Goal: Task Accomplishment & Management: Complete application form

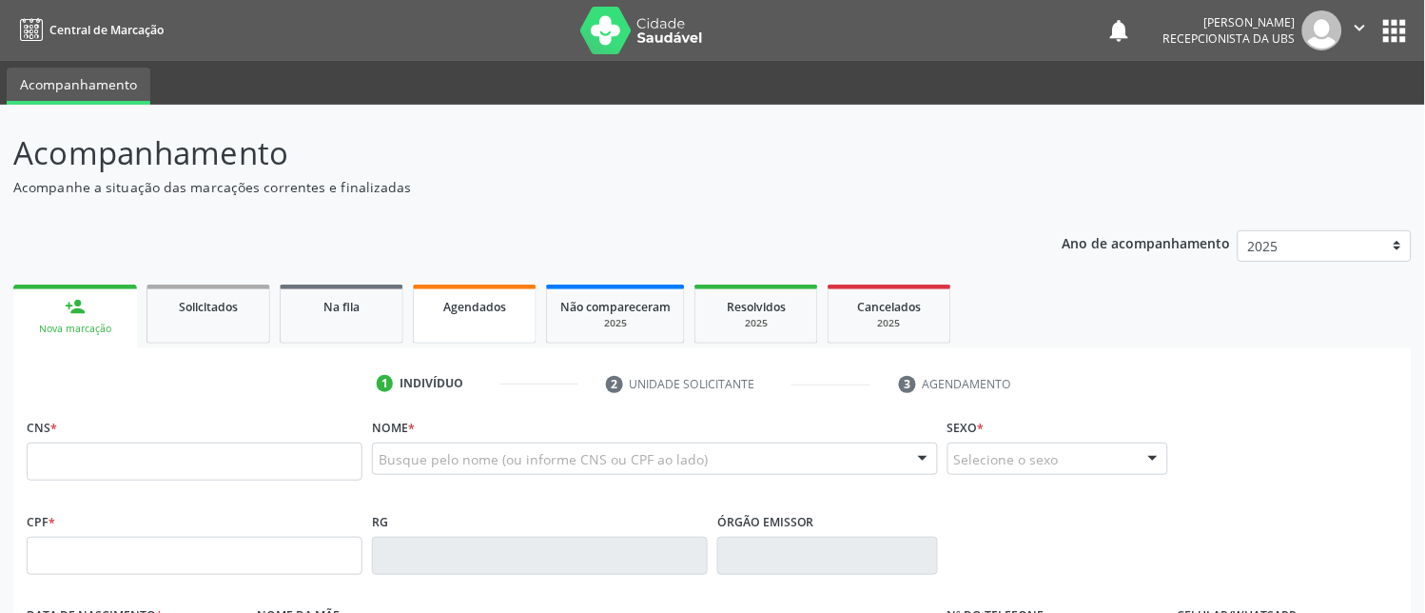
click at [492, 322] on link "Agendados" at bounding box center [475, 313] width 124 height 59
click at [492, 321] on link "Agendados" at bounding box center [475, 313] width 124 height 59
click at [489, 323] on link "Agendados" at bounding box center [475, 313] width 124 height 59
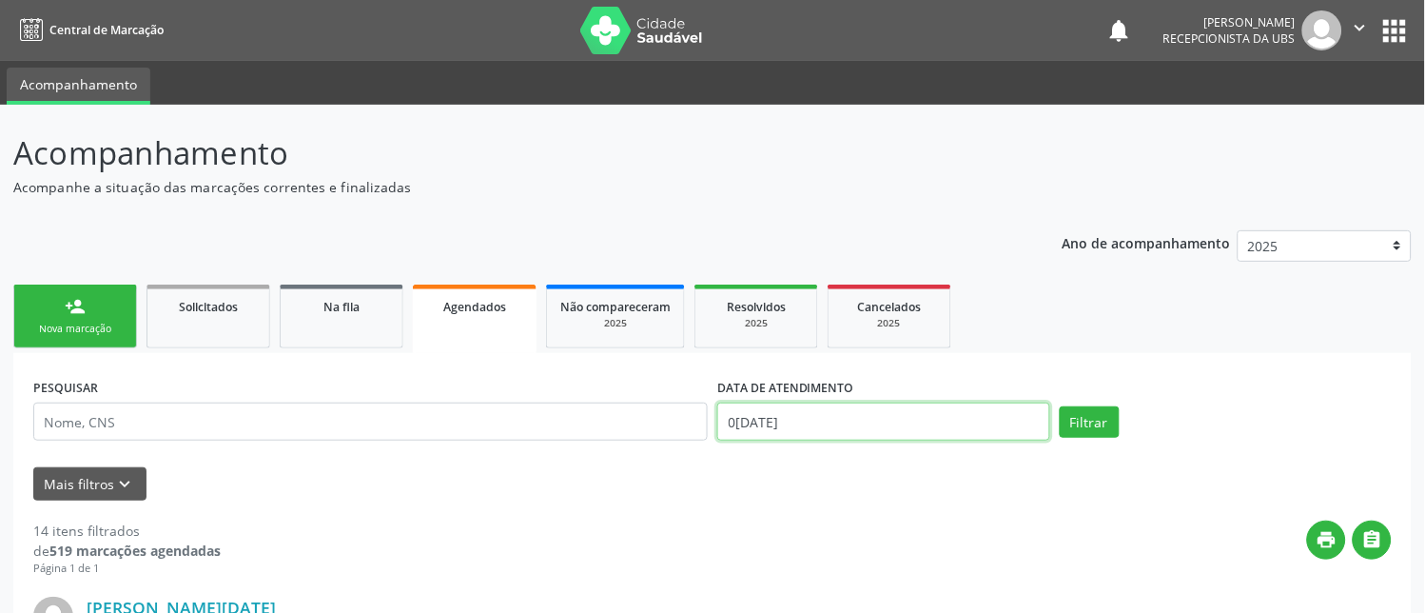
click at [847, 420] on input "0[DATE]" at bounding box center [883, 421] width 333 height 38
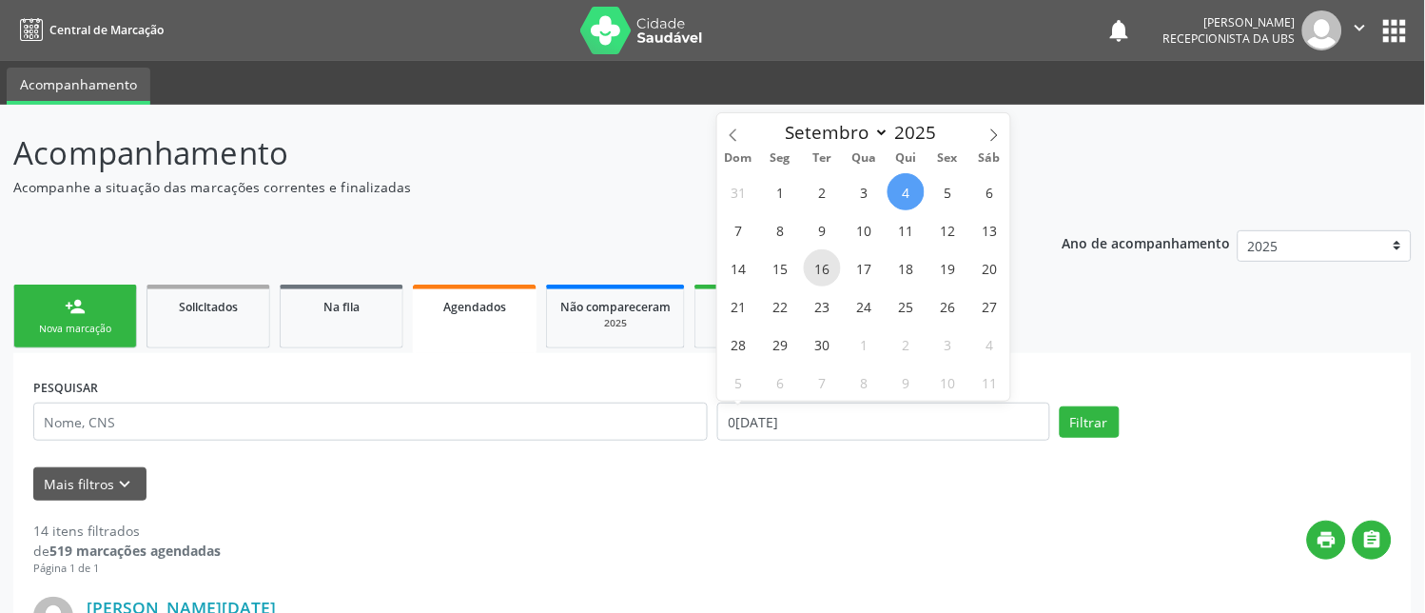
click at [818, 274] on span "16" at bounding box center [822, 267] width 37 height 37
type input "1[DATE]"
click at [819, 274] on span "16" at bounding box center [822, 267] width 37 height 37
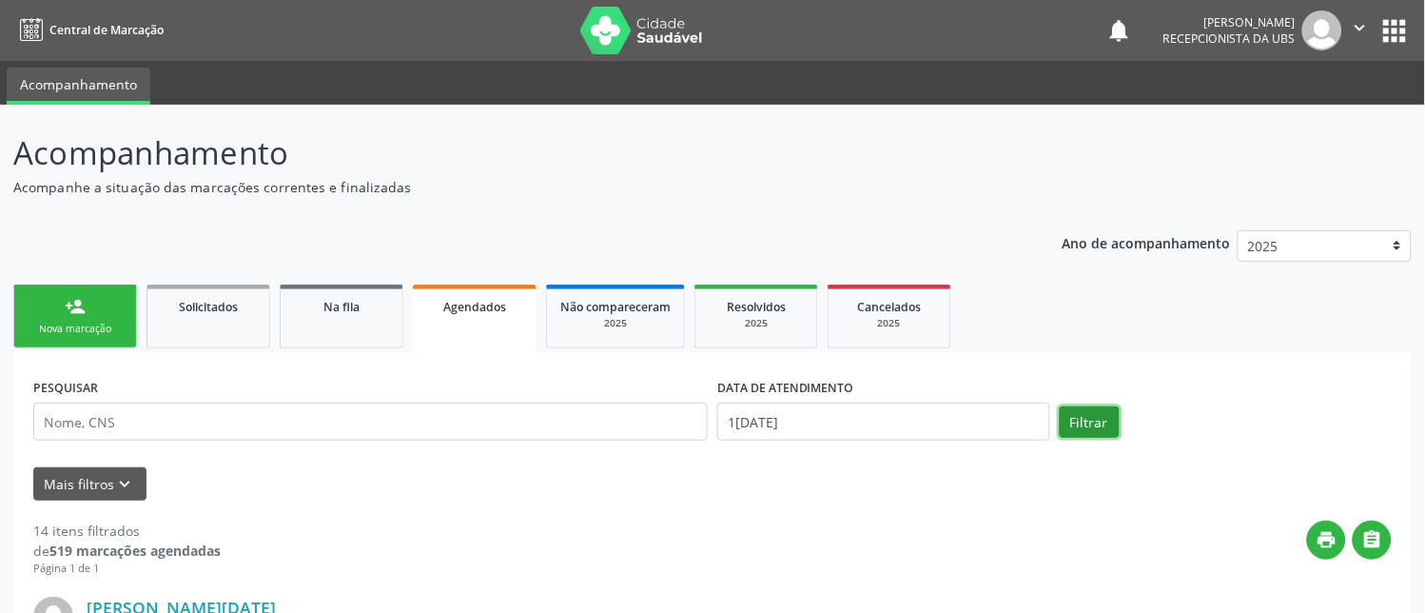
click at [1094, 419] on button "Filtrar" at bounding box center [1090, 422] width 60 height 32
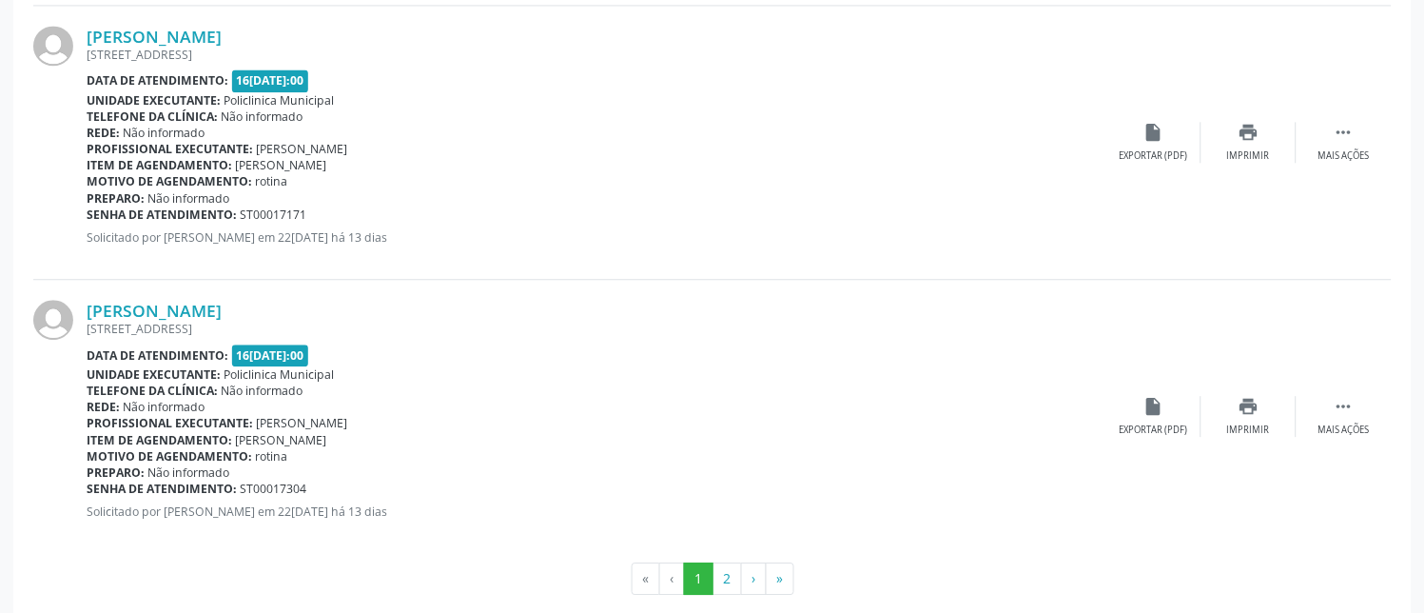
scroll to position [4160, 0]
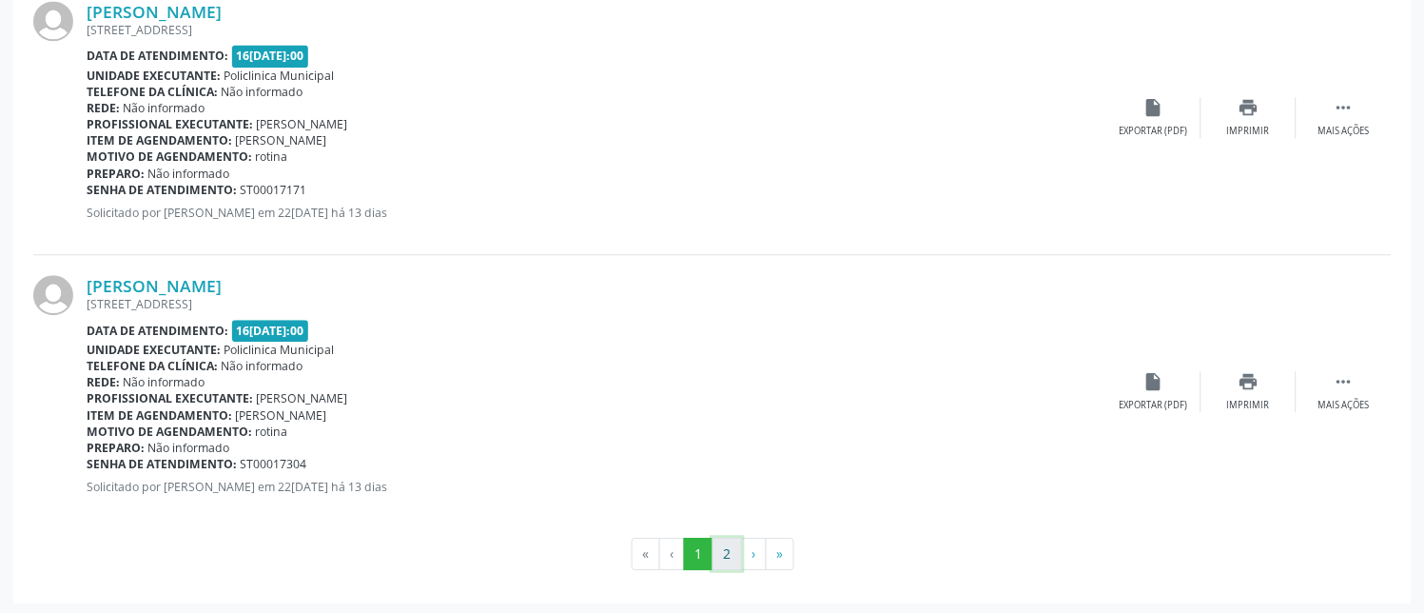
click at [715, 550] on button "2" at bounding box center [727, 553] width 29 height 32
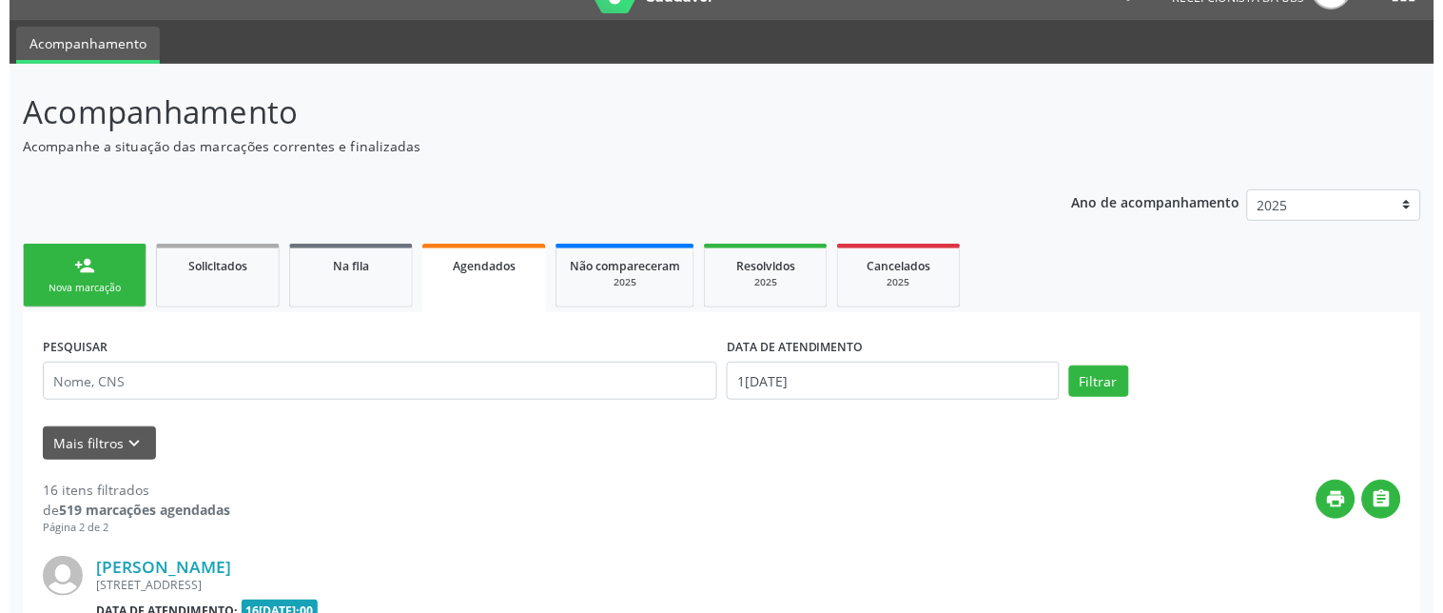
scroll to position [323, 0]
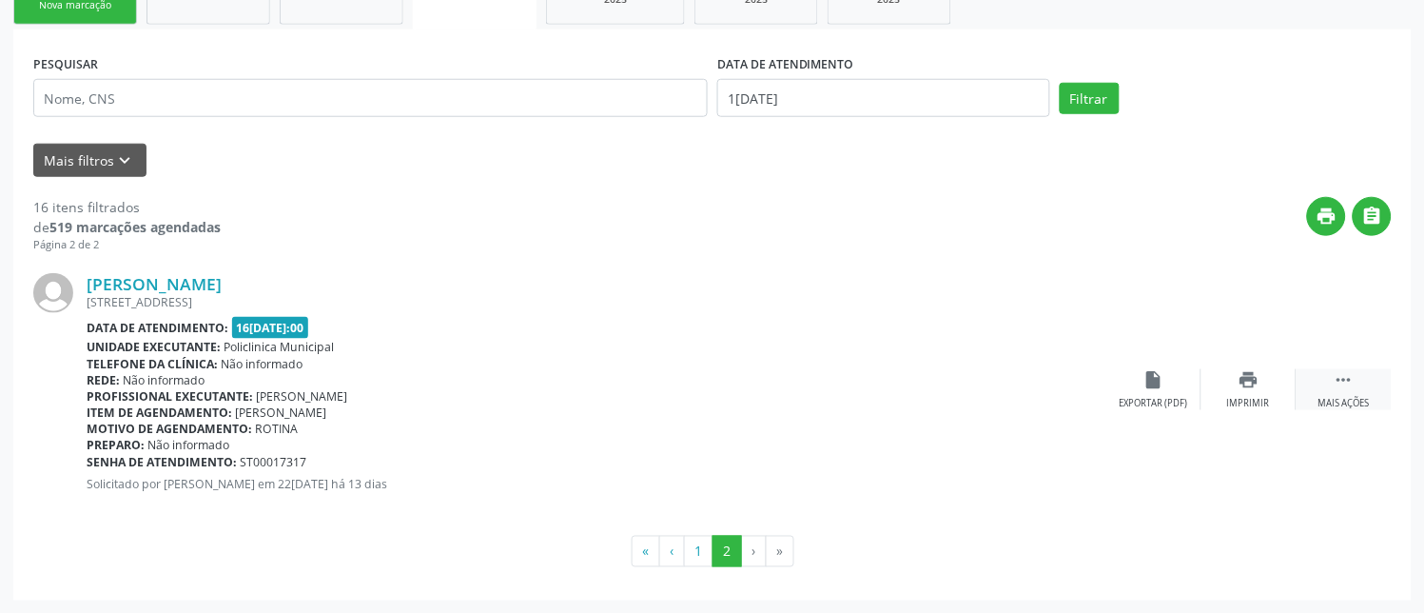
click at [1338, 377] on icon "" at bounding box center [1344, 379] width 21 height 21
click at [1162, 386] on icon "cancel" at bounding box center [1153, 379] width 21 height 21
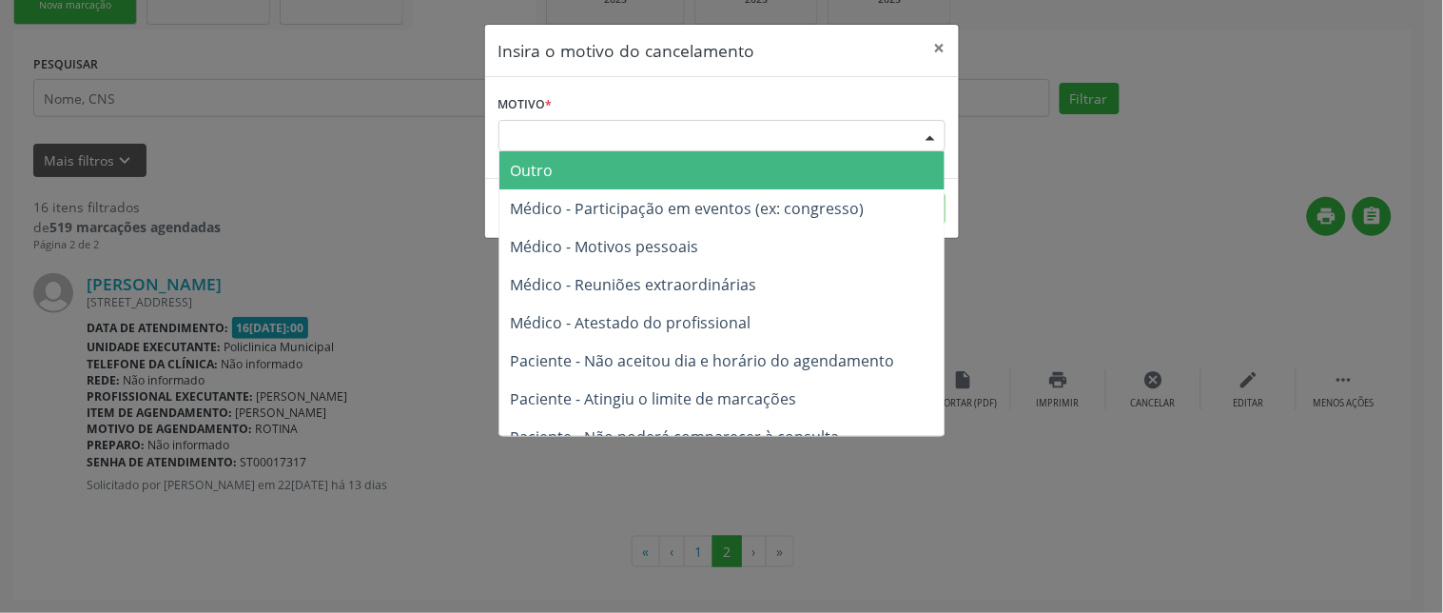
click at [814, 138] on div "Escolha o motivo" at bounding box center [721, 136] width 447 height 32
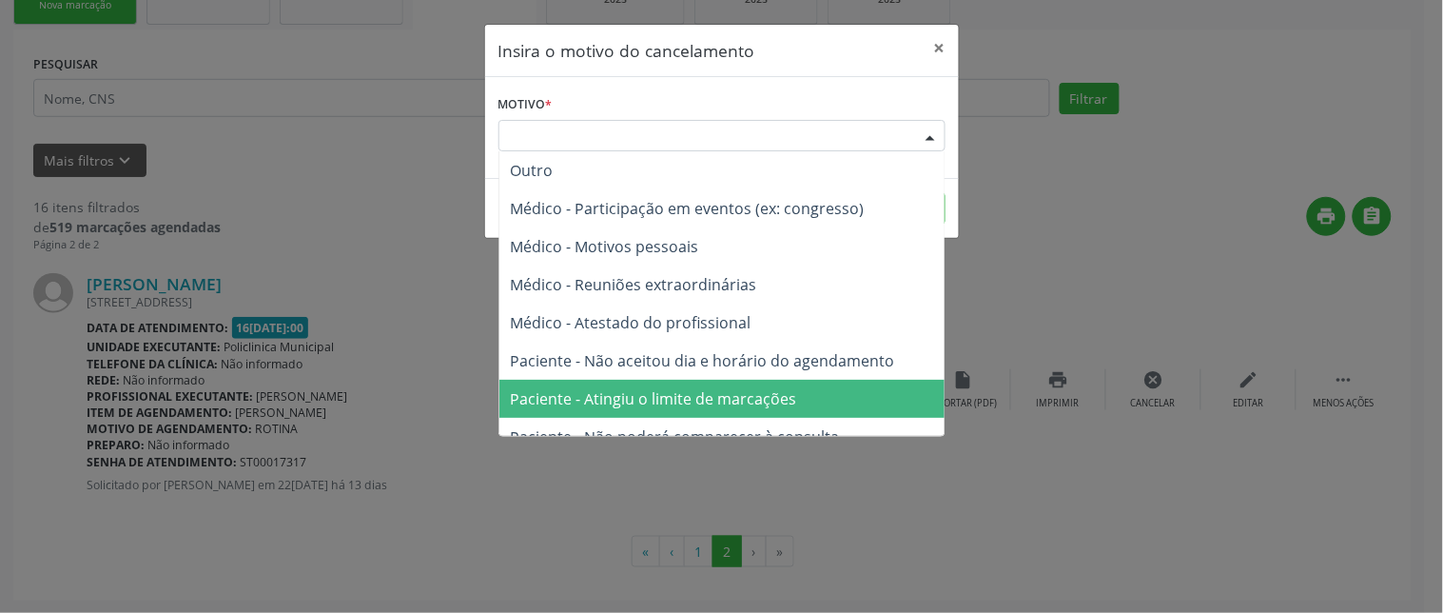
click at [758, 398] on span "Paciente - Atingiu o limite de marcações" at bounding box center [654, 398] width 286 height 21
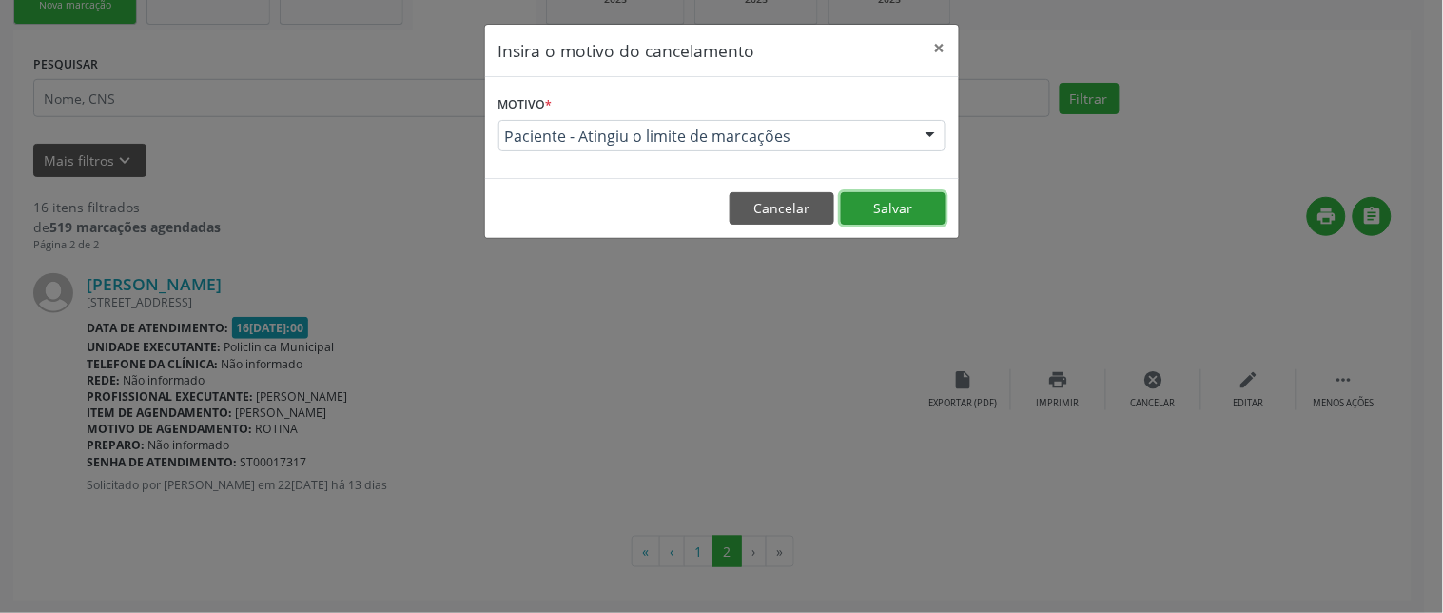
click at [873, 211] on button "Salvar" at bounding box center [893, 208] width 105 height 32
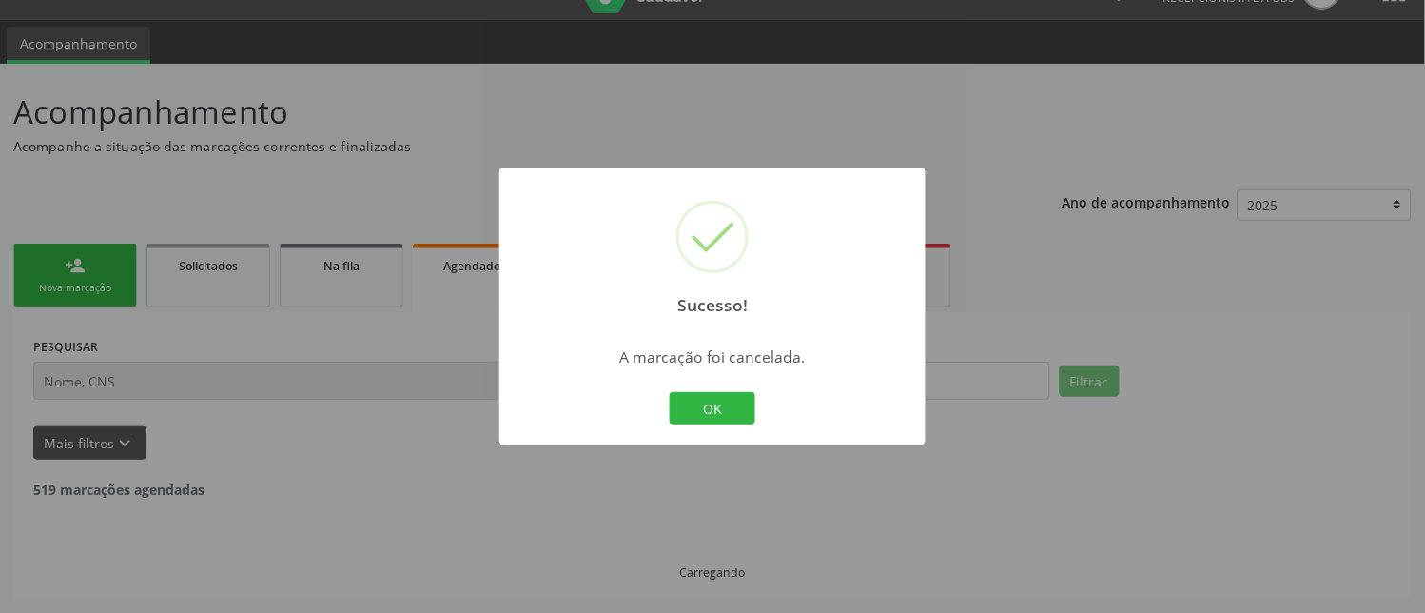
scroll to position [0, 0]
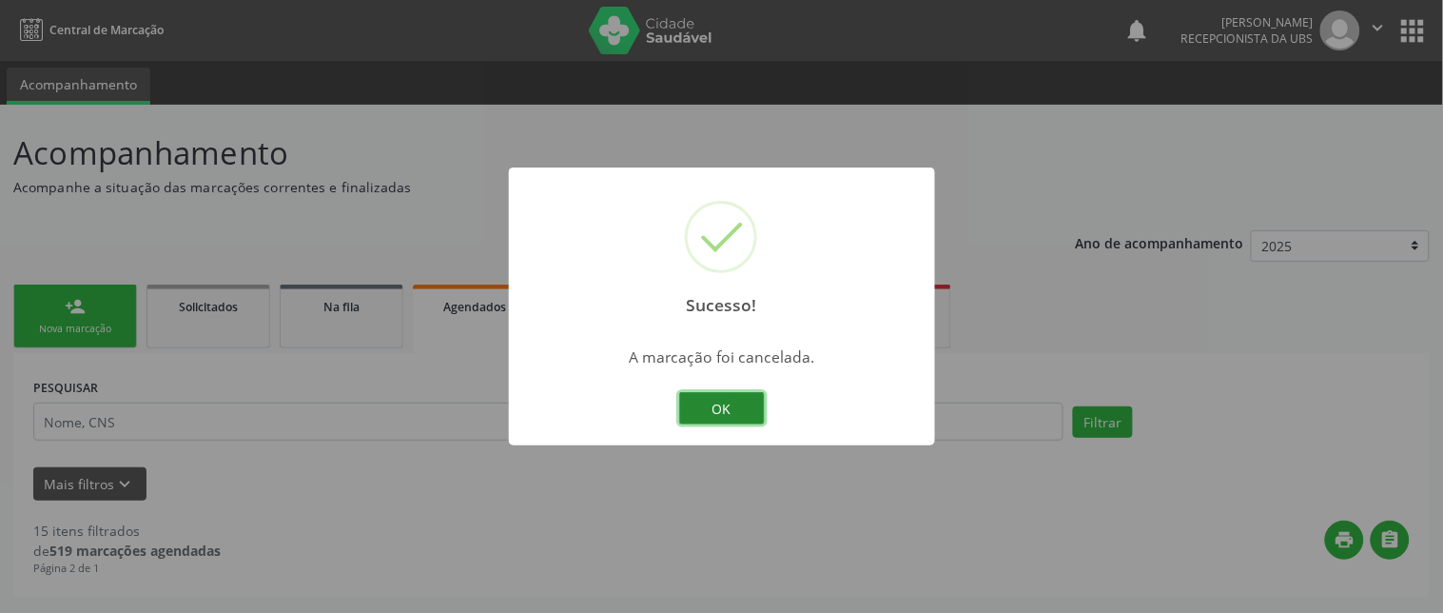
click at [740, 410] on button "OK" at bounding box center [722, 408] width 86 height 32
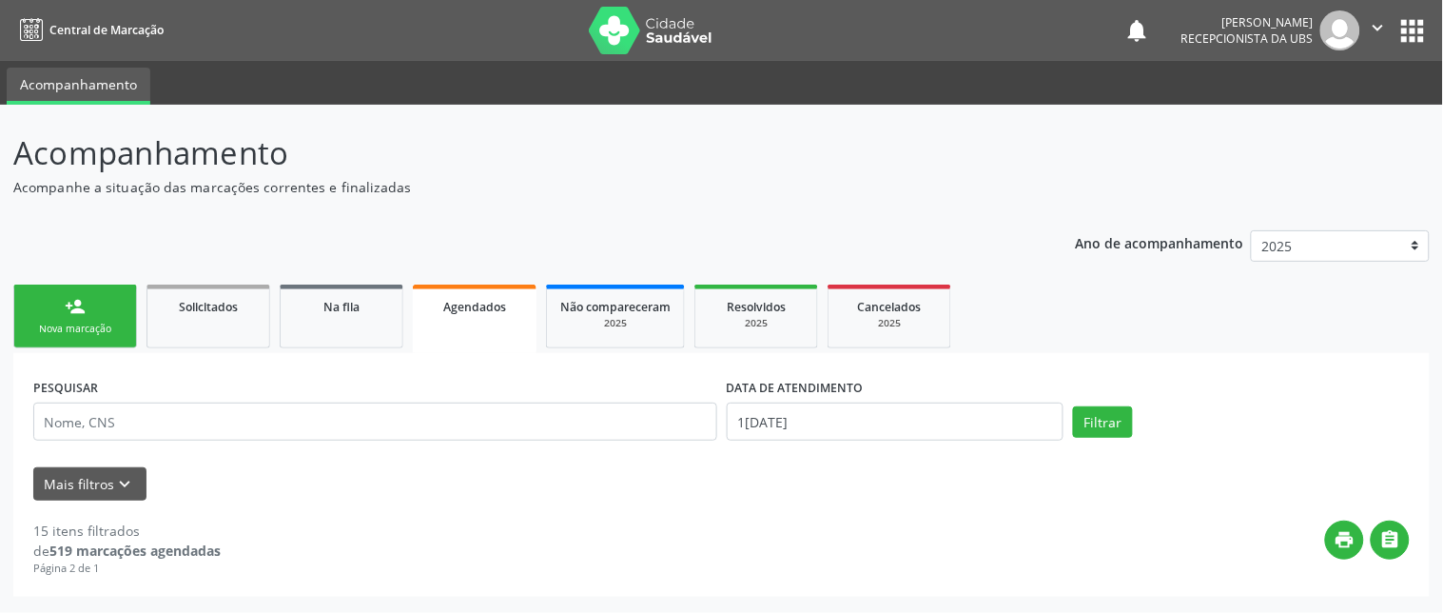
click at [84, 315] on div "person_add" at bounding box center [75, 306] width 21 height 21
click at [84, 312] on div "person_add" at bounding box center [75, 306] width 21 height 21
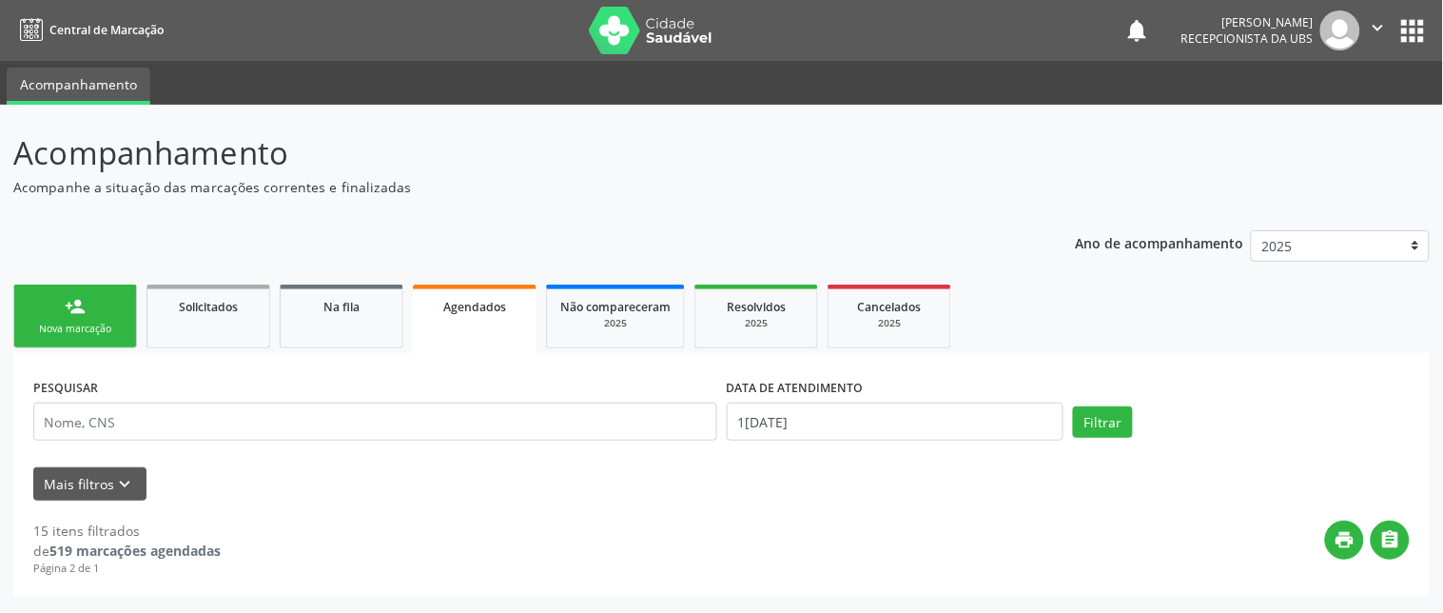
click at [84, 312] on div "person_add" at bounding box center [75, 306] width 21 height 21
click at [83, 312] on div "person_add" at bounding box center [75, 306] width 21 height 21
click at [84, 315] on div "person_add" at bounding box center [75, 306] width 21 height 21
click at [88, 319] on link "person_add Nova marcação" at bounding box center [75, 316] width 124 height 64
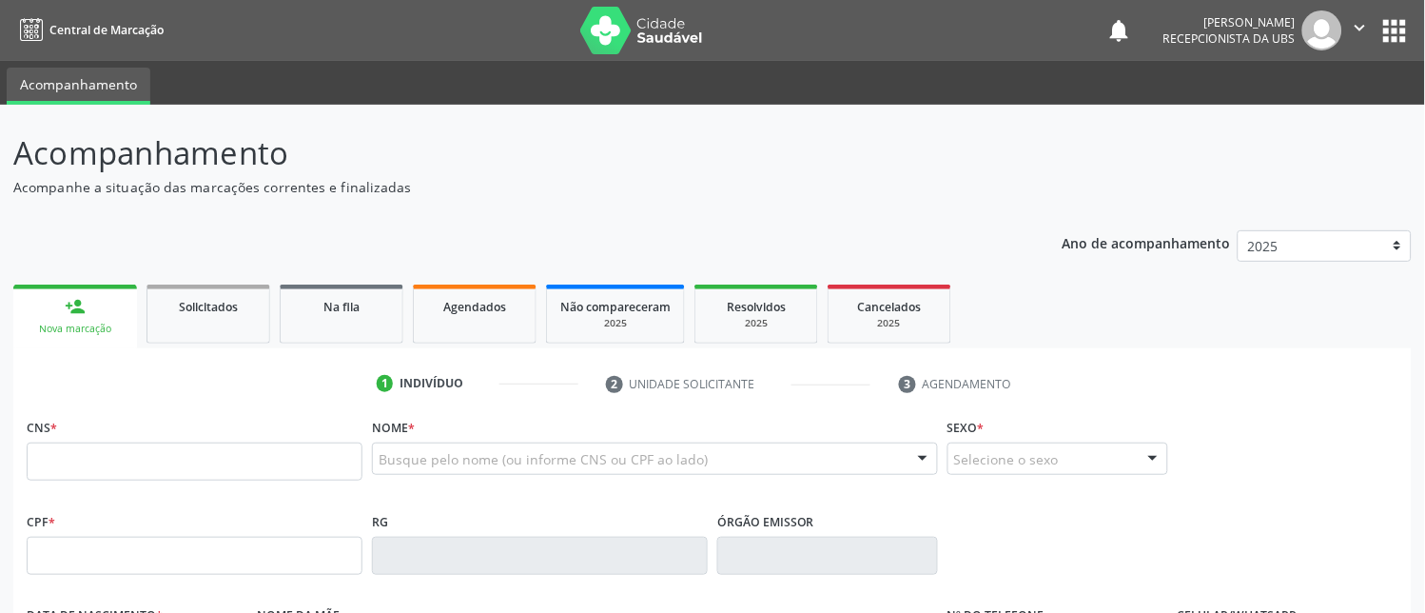
click at [88, 319] on link "person_add Nova marcação" at bounding box center [75, 316] width 124 height 64
click at [129, 453] on input "text" at bounding box center [195, 461] width 336 height 38
type input "0"
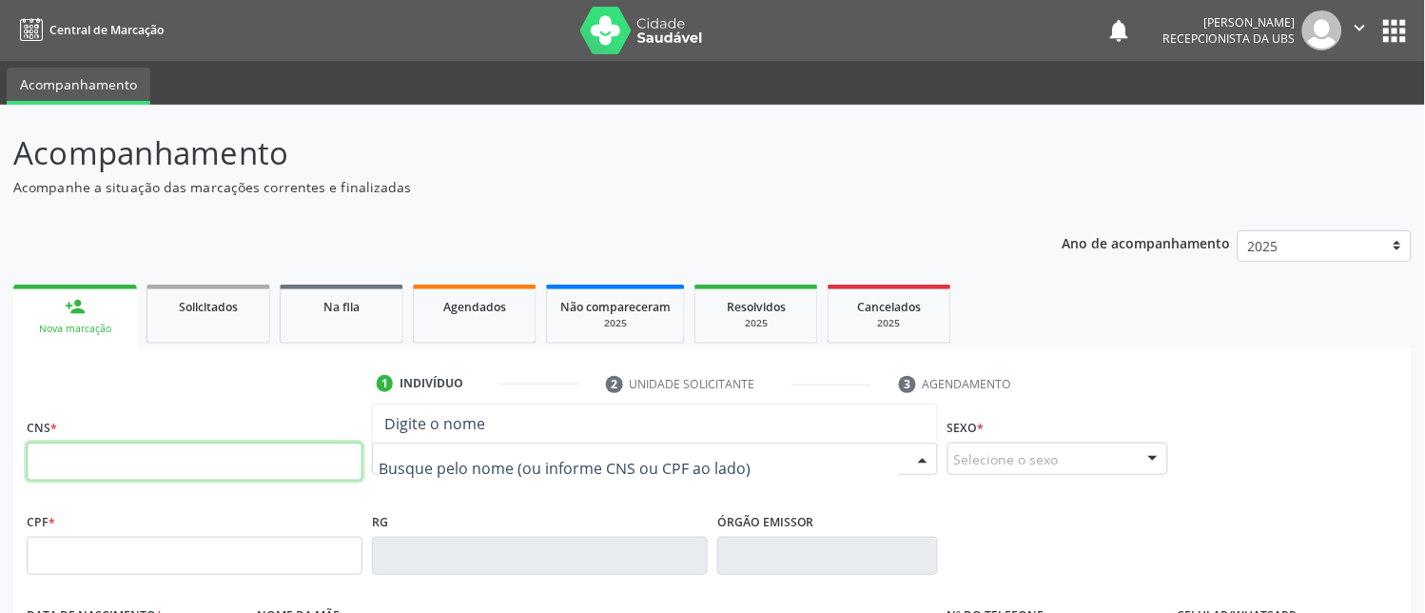
click at [192, 470] on input "text" at bounding box center [195, 461] width 336 height 38
type input "702 5003 2185 5732"
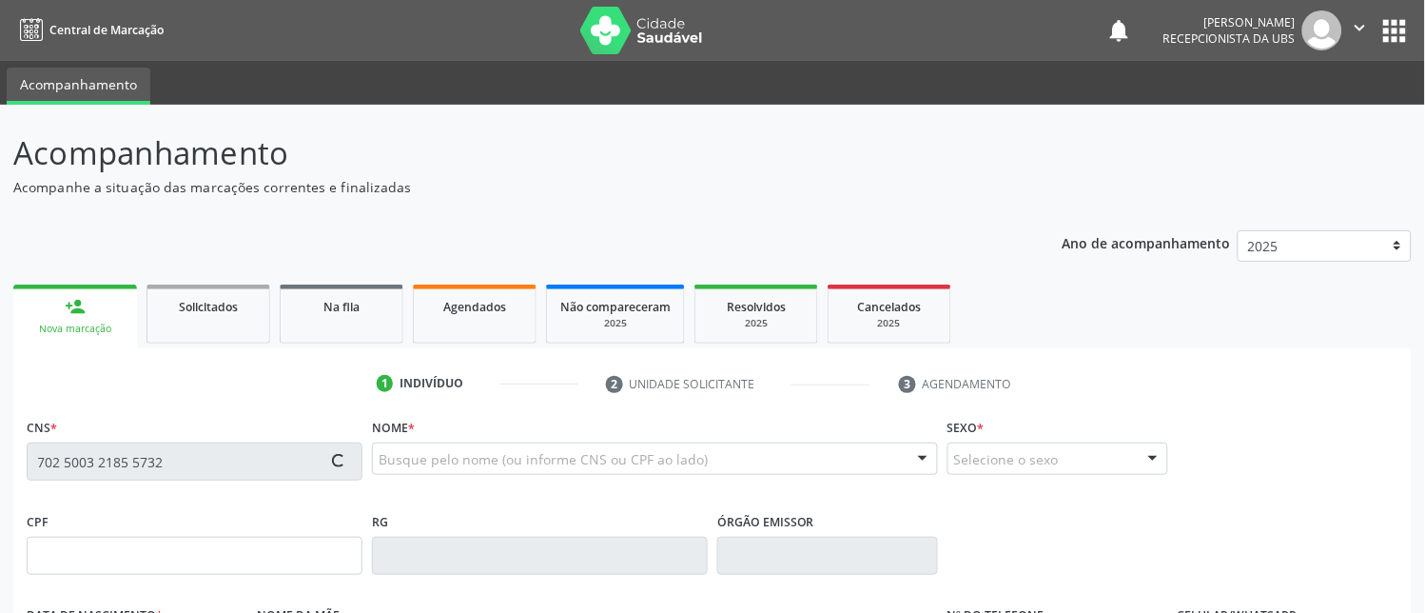
type input "072.396.684-28"
type input "2[DATE]"
type input "[PERSON_NAME]"
type input "[PHONE_NUMBER]"
type input "439"
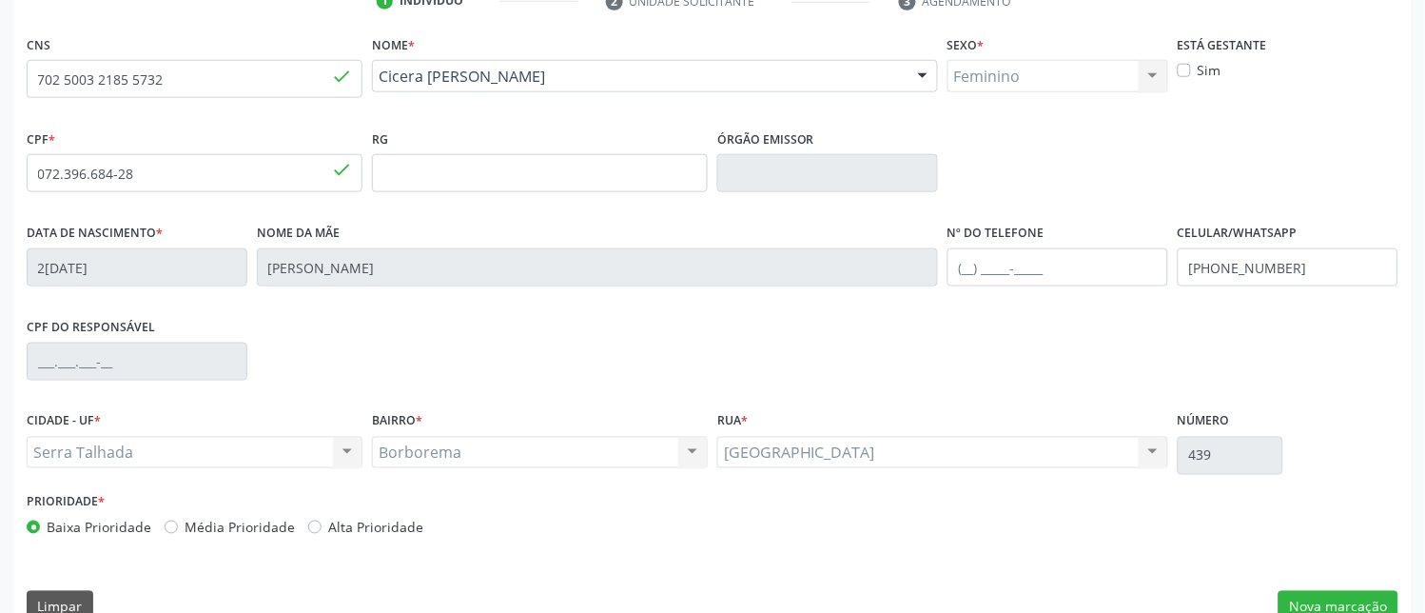
scroll to position [417, 0]
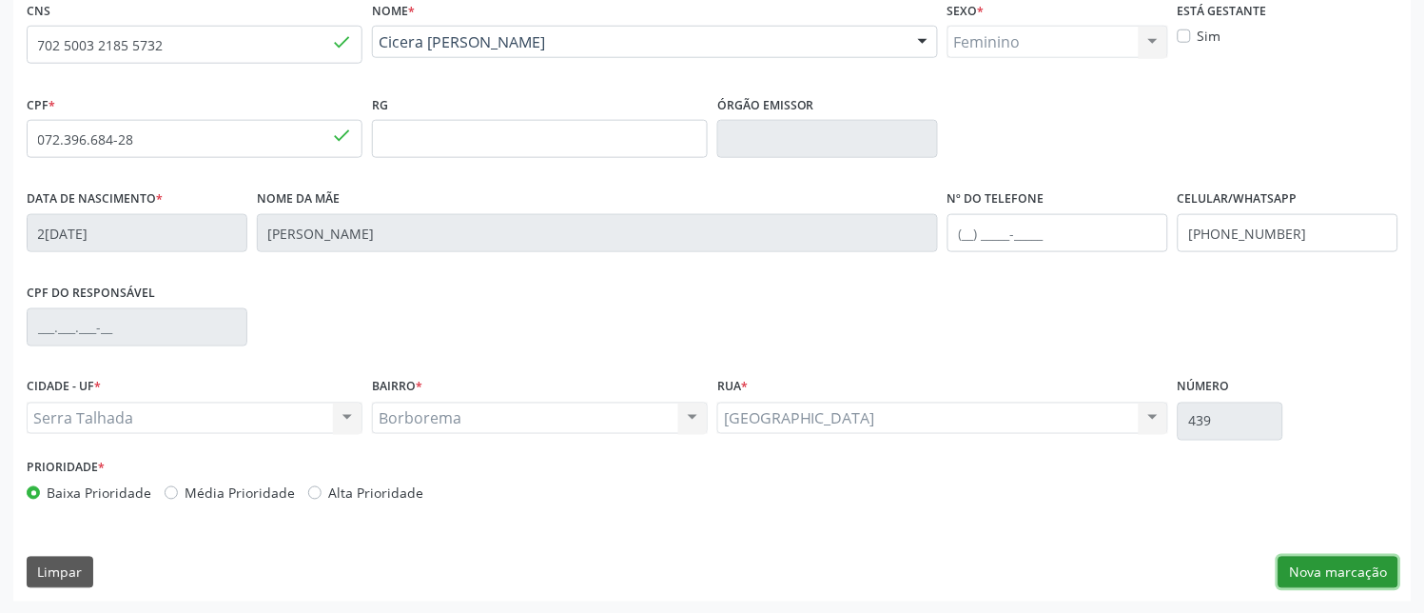
click at [1301, 566] on button "Nova marcação" at bounding box center [1339, 572] width 120 height 32
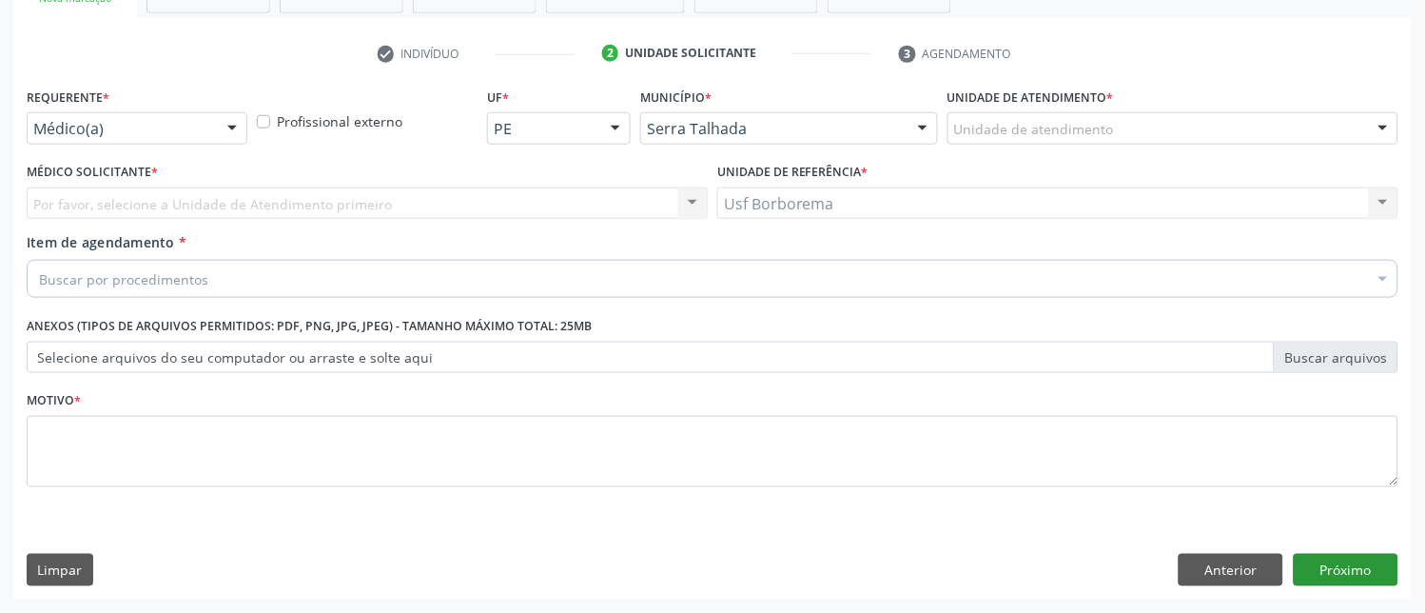
scroll to position [329, 0]
click at [1242, 562] on button "Anterior" at bounding box center [1231, 571] width 105 height 32
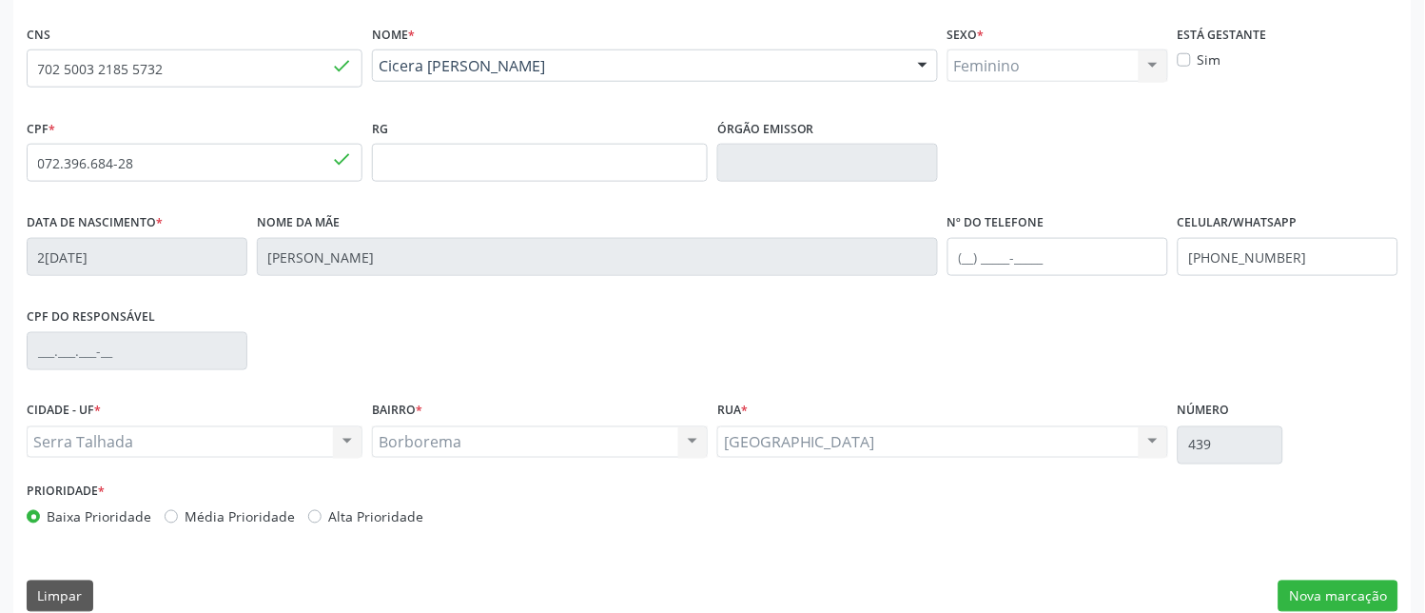
scroll to position [417, 0]
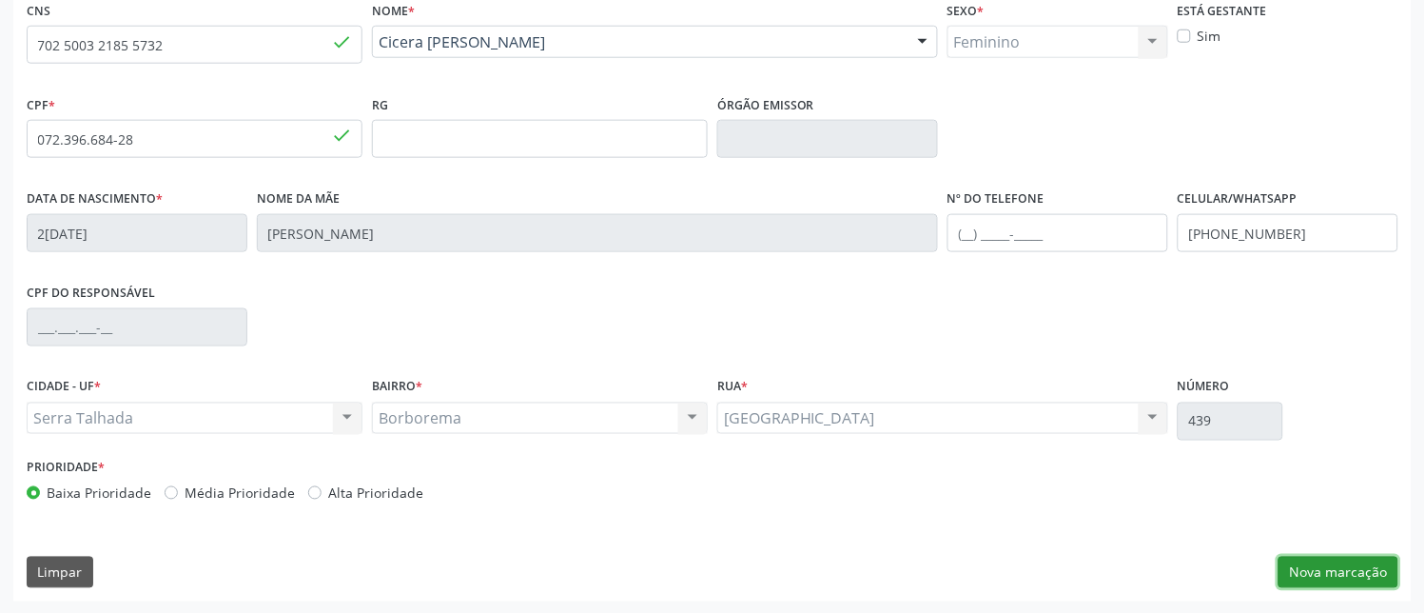
click at [1303, 562] on button "Nova marcação" at bounding box center [1339, 572] width 120 height 32
click at [0, 0] on button "Próximo" at bounding box center [0, 0] width 0 height 0
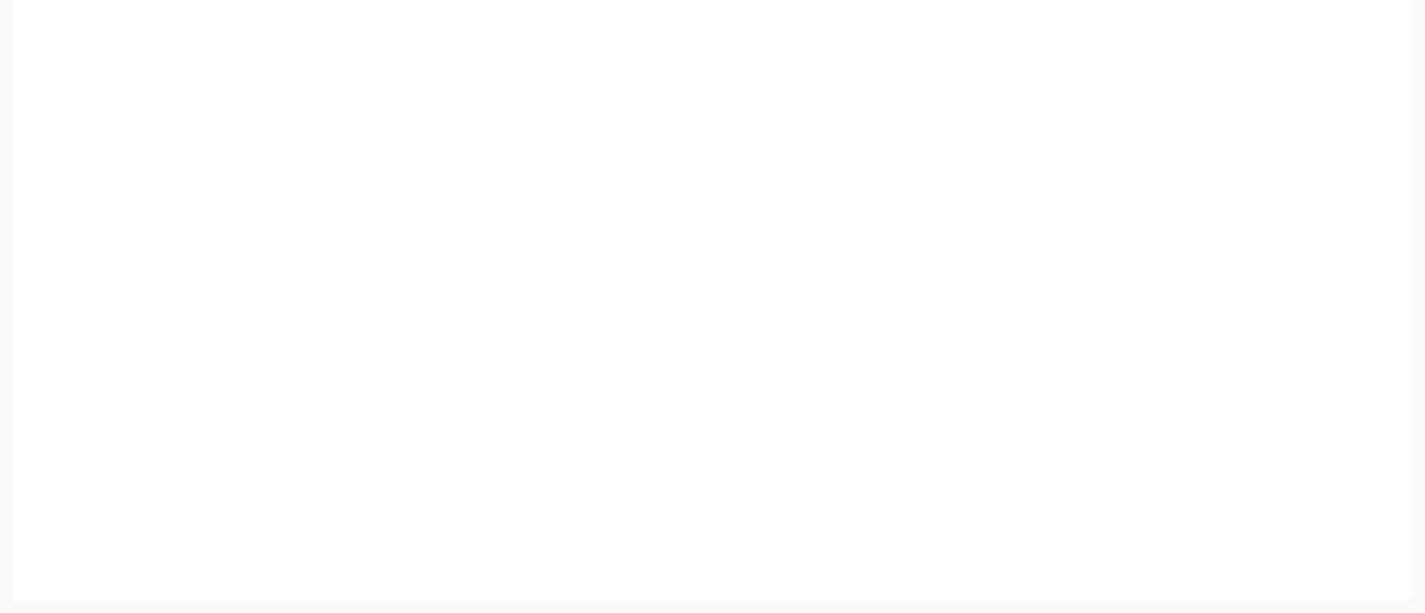
scroll to position [329, 0]
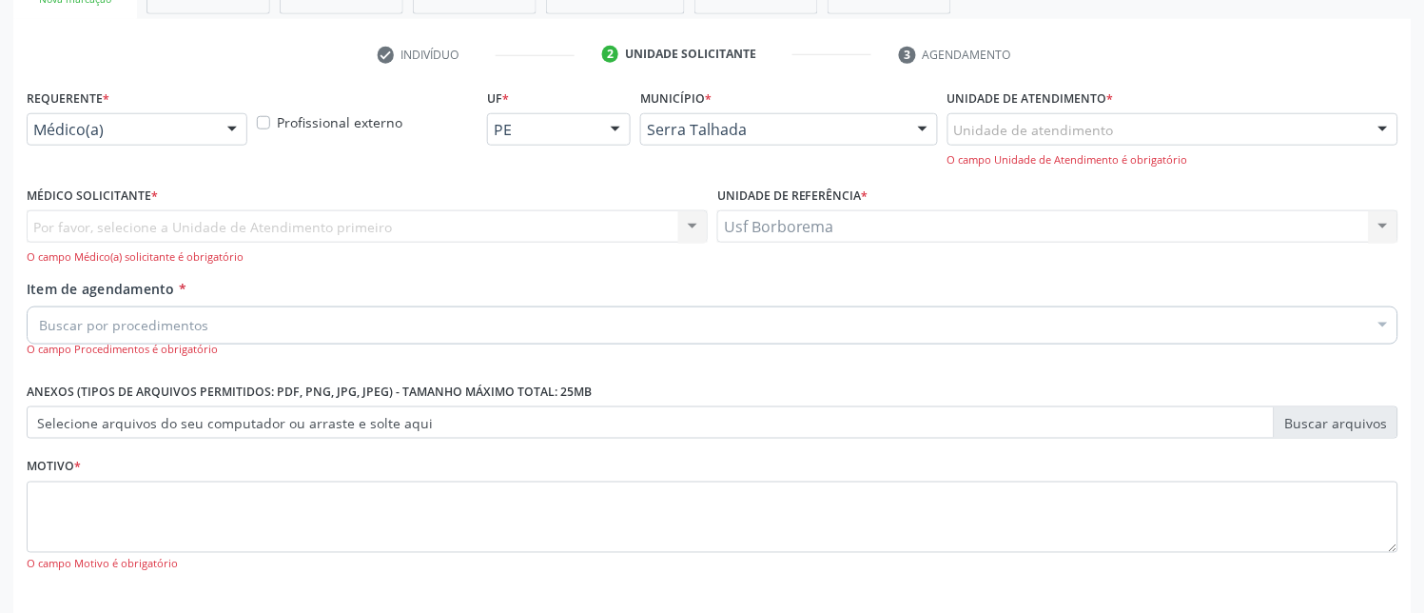
click at [1021, 138] on div "Unidade de atendimento" at bounding box center [1172, 129] width 451 height 32
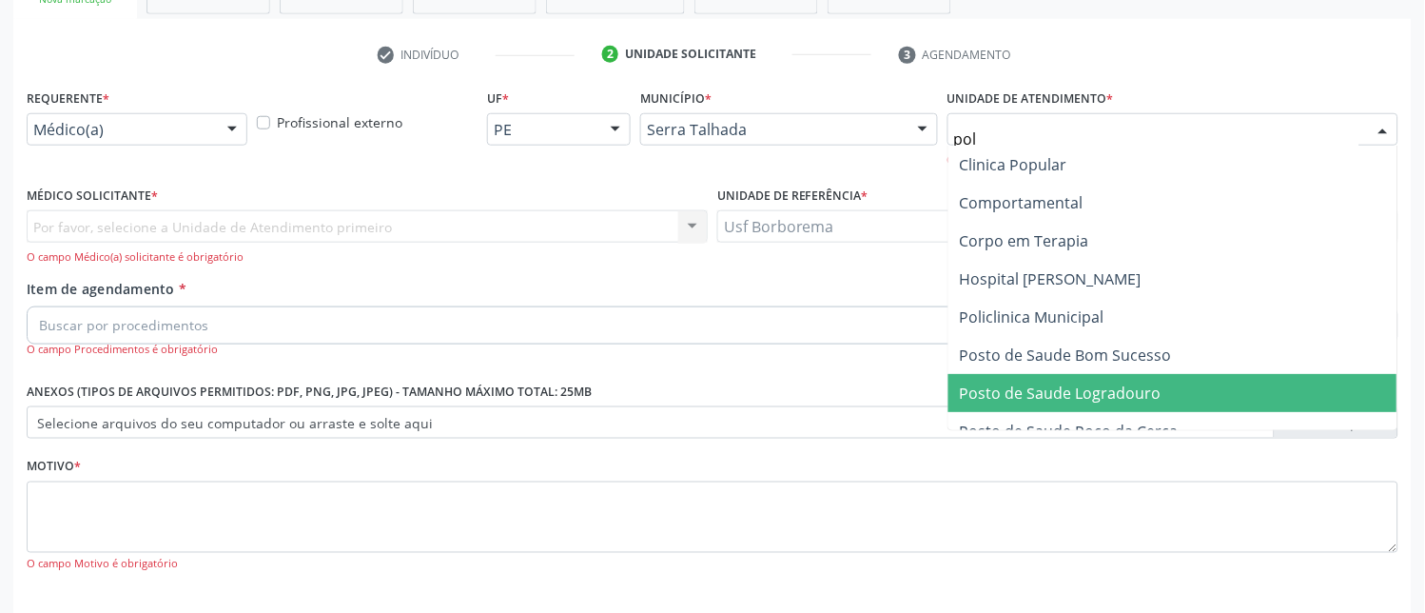
type input "poli"
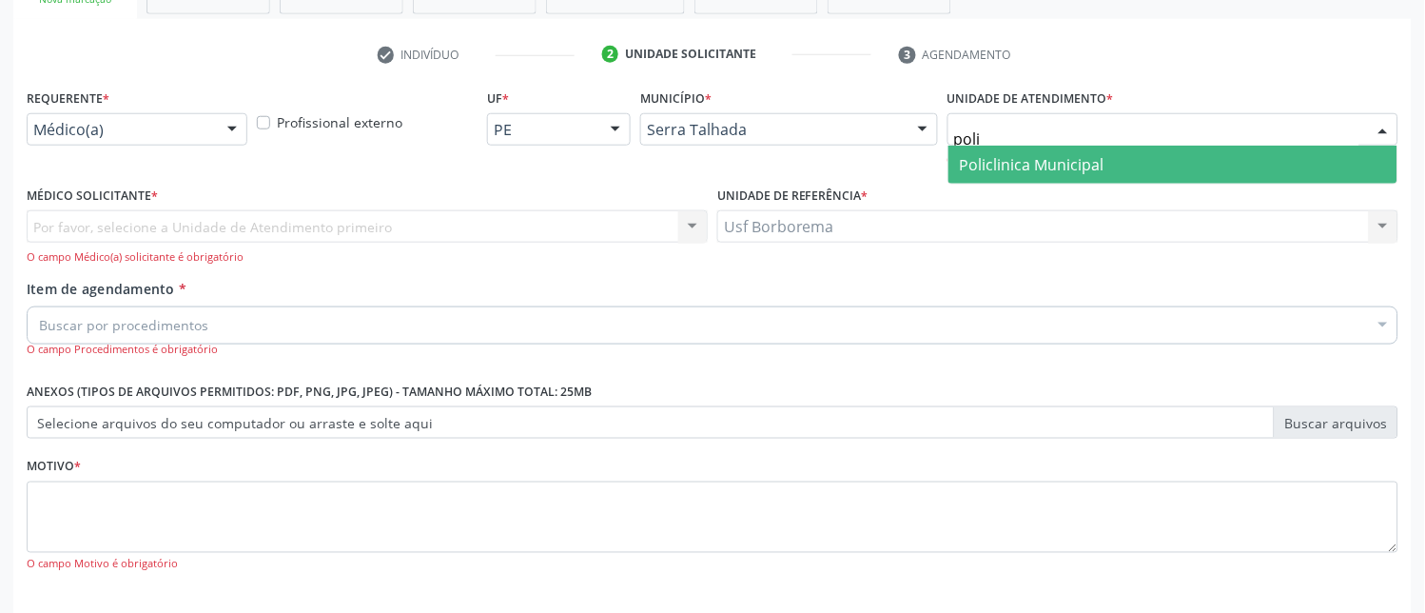
click at [987, 156] on span "Policlinica Municipal" at bounding box center [1032, 164] width 145 height 21
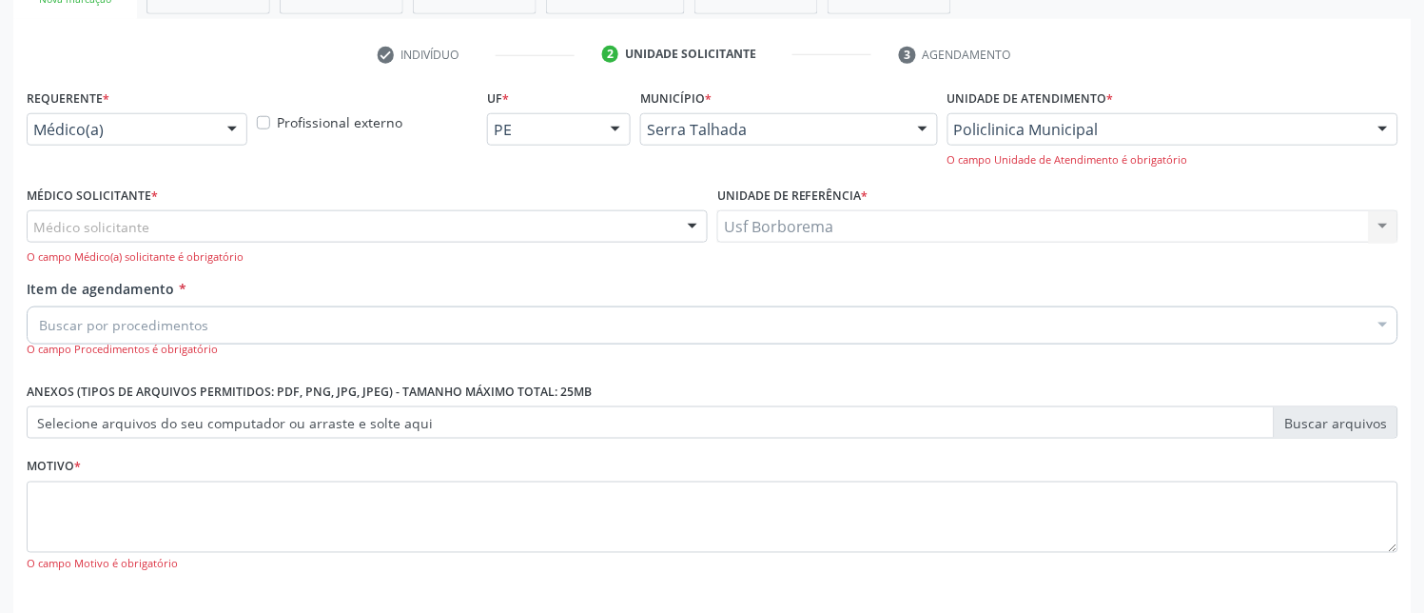
scroll to position [413, 0]
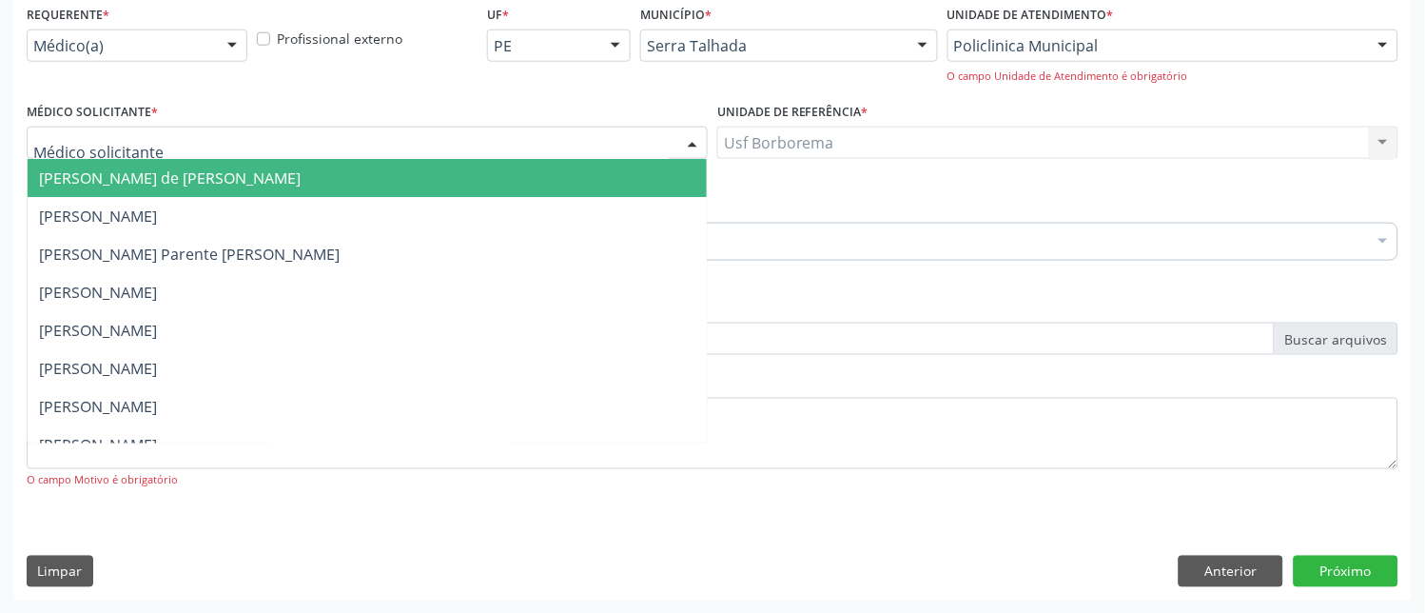
click at [174, 143] on div at bounding box center [367, 143] width 681 height 32
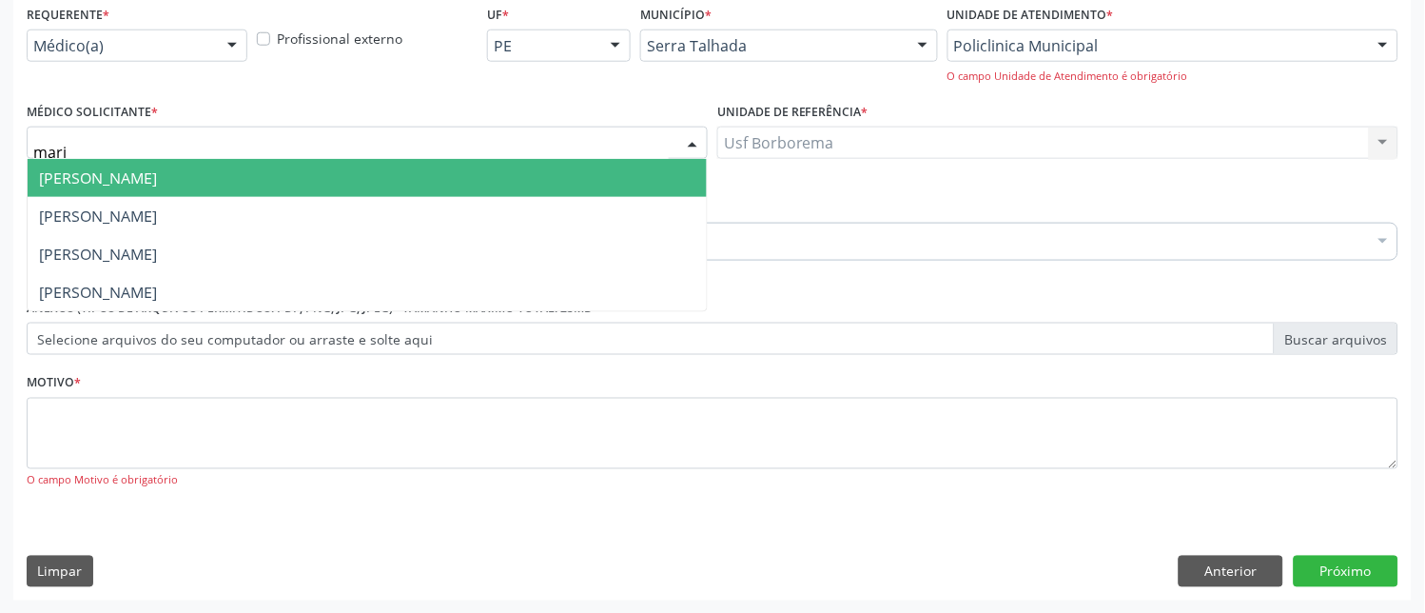
type input "maria"
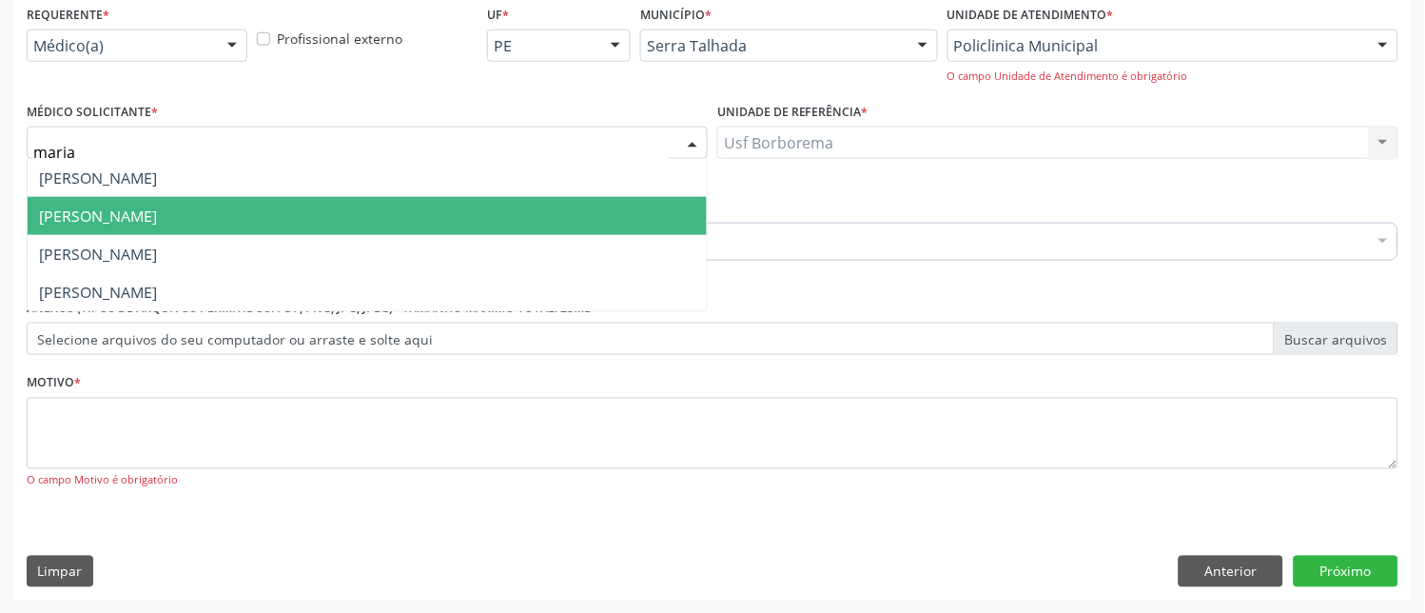
click at [129, 225] on span "[PERSON_NAME]" at bounding box center [367, 216] width 679 height 38
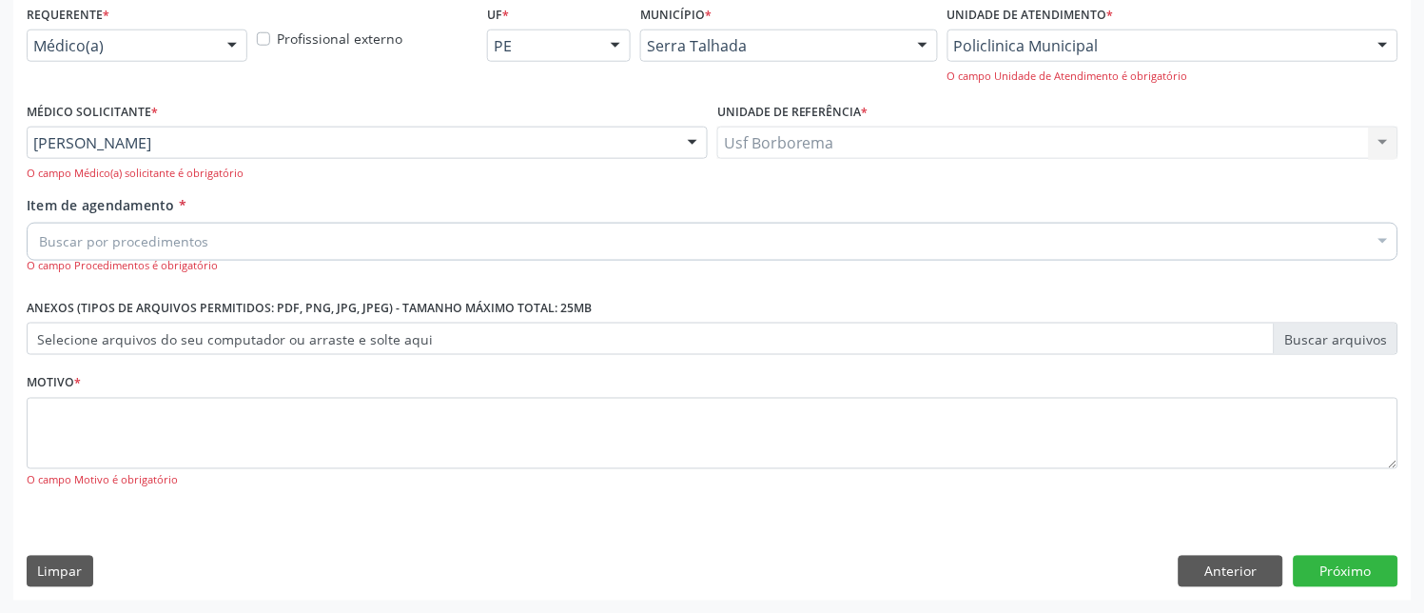
drag, startPoint x: 131, startPoint y: 247, endPoint x: 145, endPoint y: 245, distance: 13.5
click at [39, 248] on input "Item de agendamento *" at bounding box center [39, 242] width 0 height 38
click at [39, 245] on input "Item de agendamento *" at bounding box center [39, 242] width 0 height 38
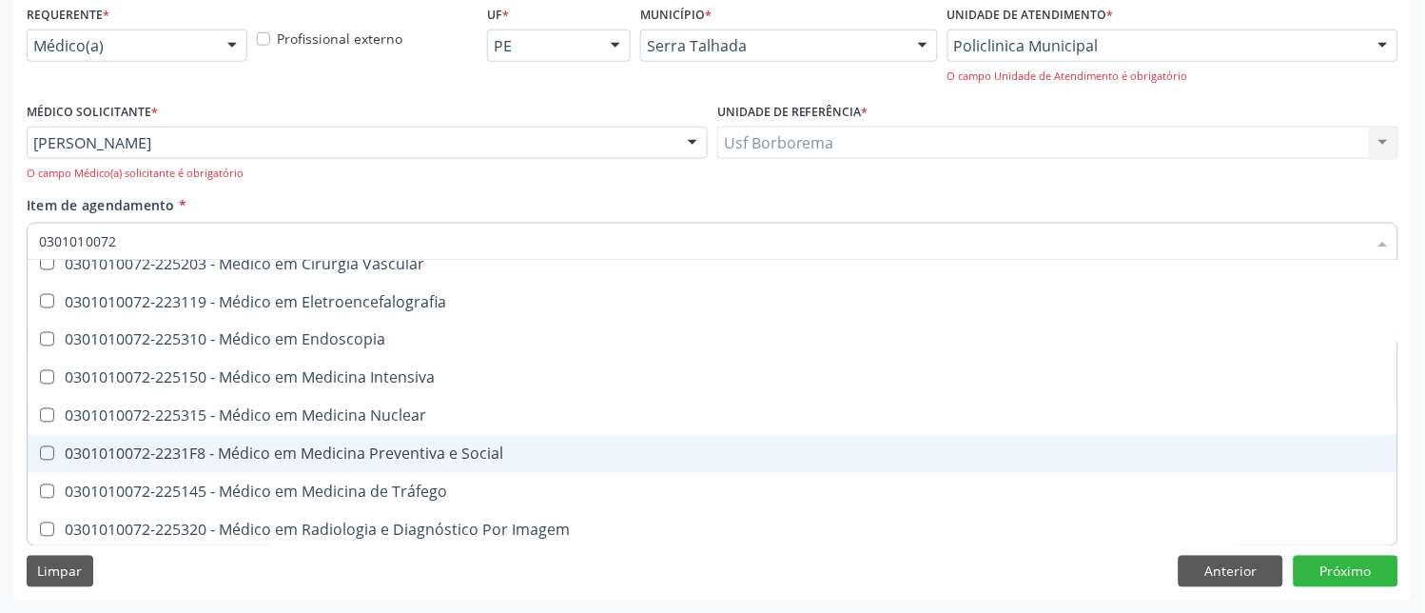
scroll to position [2341, 0]
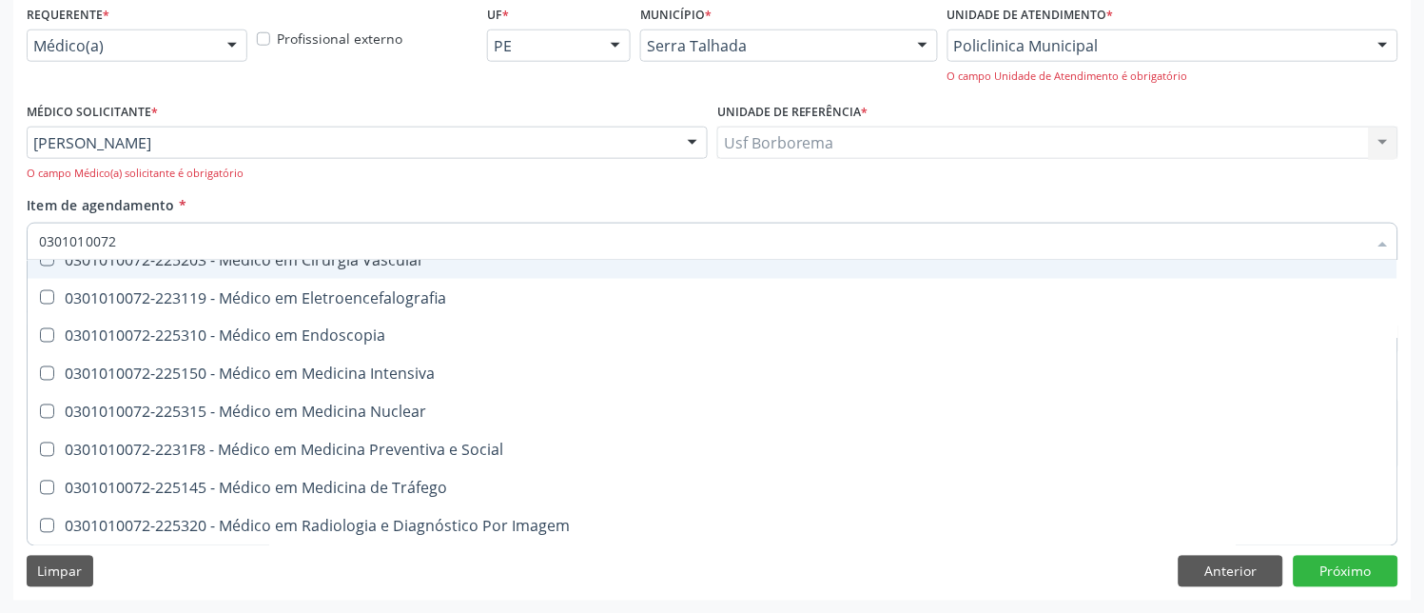
click at [138, 240] on input "0301010072" at bounding box center [703, 242] width 1328 height 38
type input "0"
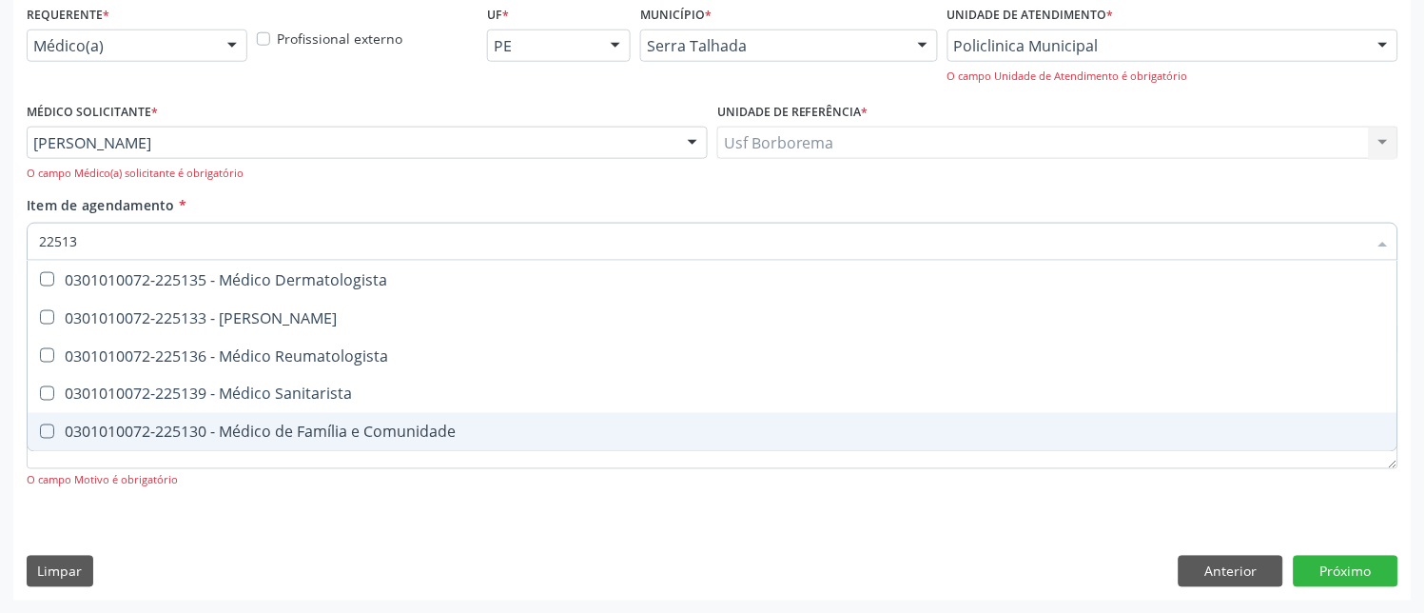
scroll to position [0, 0]
type input "225133"
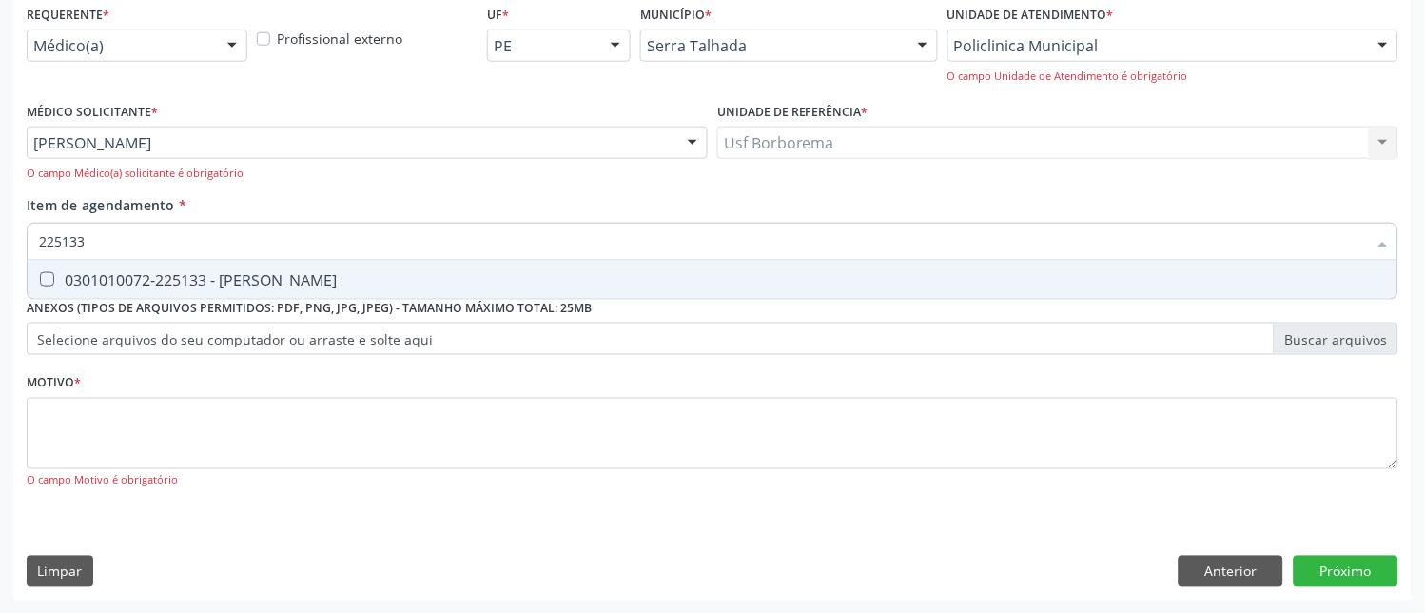
click at [353, 278] on div "0301010072-225133 - [PERSON_NAME]" at bounding box center [712, 279] width 1347 height 15
checkbox Psiquiatra "true"
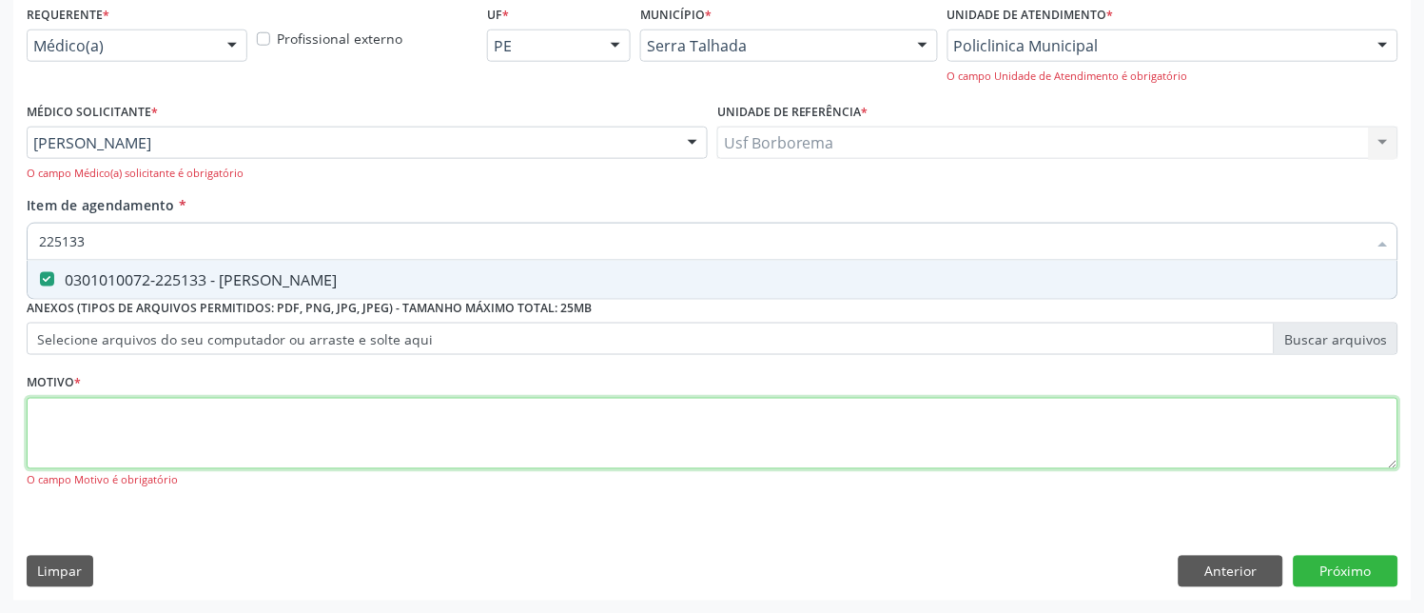
click at [290, 445] on div "Requerente * Médico(a) Médico(a) Enfermeiro(a) Paciente Nenhum resultado encont…" at bounding box center [713, 257] width 1372 height 515
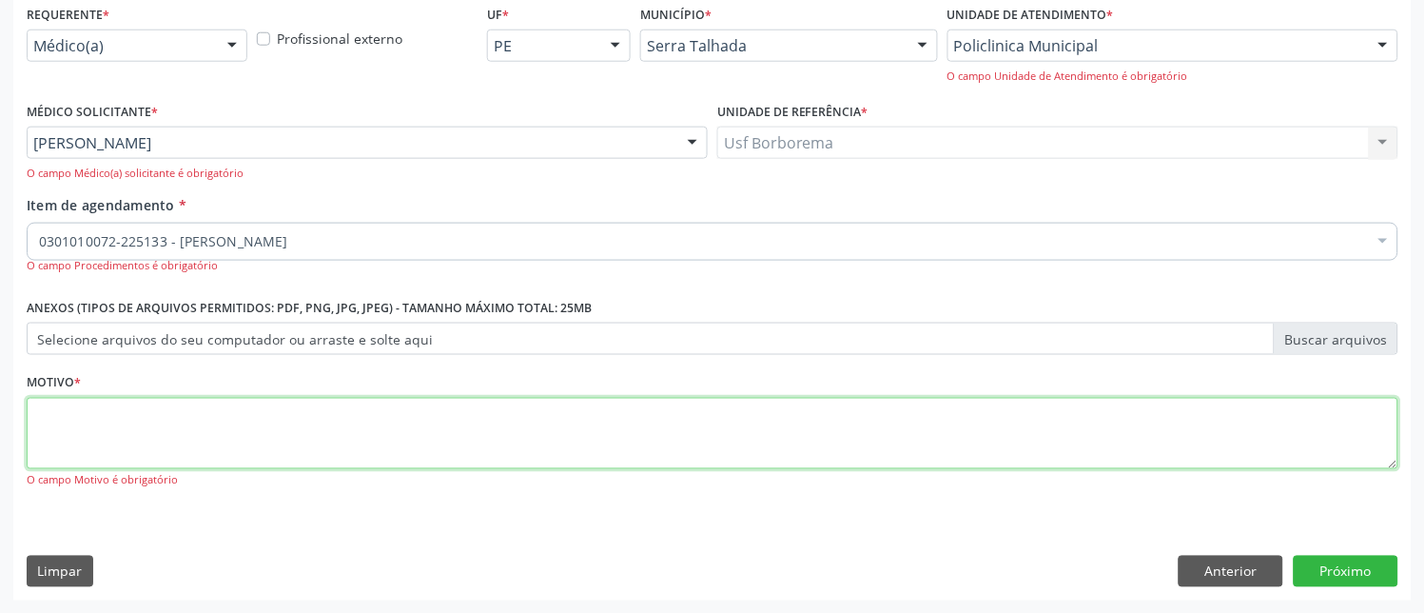
click at [290, 445] on li "Não selecionados" at bounding box center [780, 425] width 1504 height 50
type textarea "rotina"
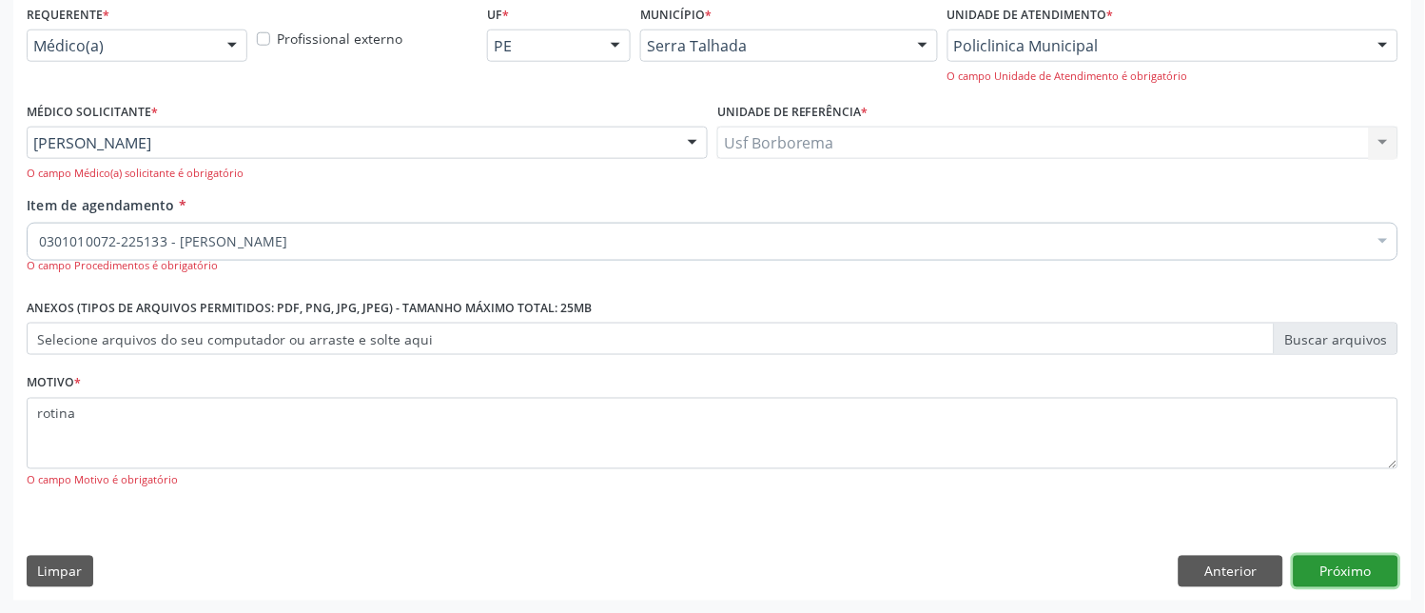
click at [1333, 556] on button "Próximo" at bounding box center [1346, 572] width 105 height 32
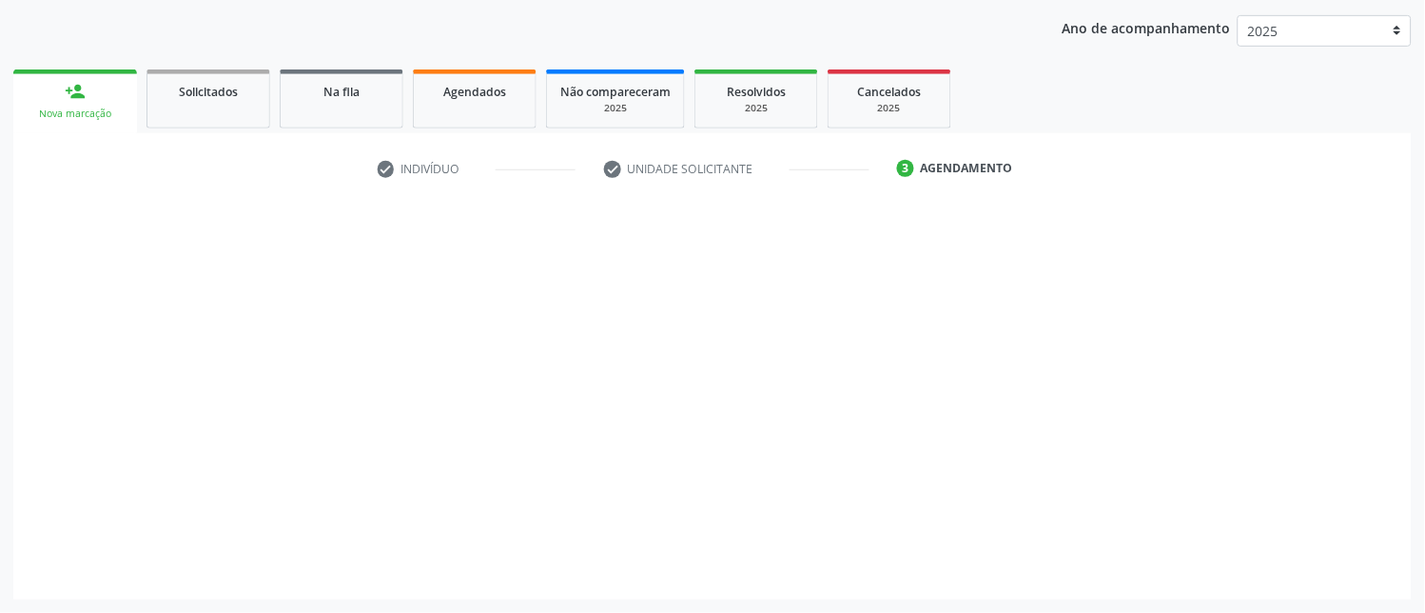
scroll to position [214, 0]
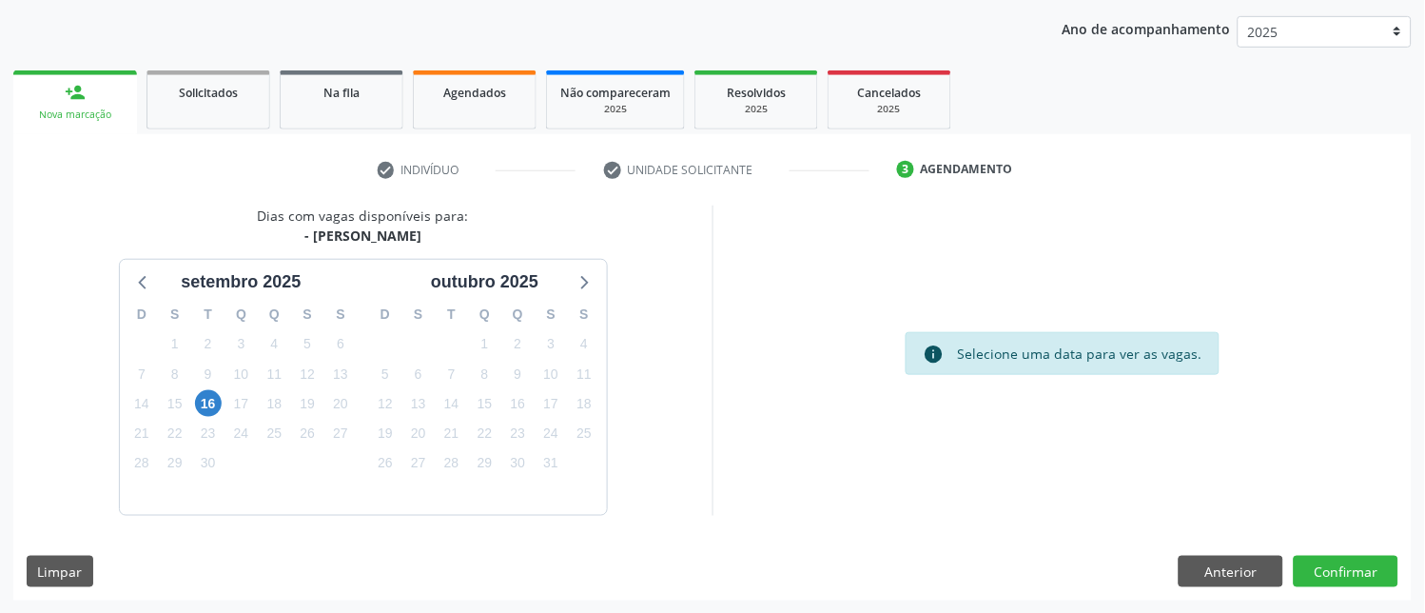
click at [187, 389] on div "15" at bounding box center [175, 403] width 27 height 29
click at [212, 407] on span "16" at bounding box center [208, 403] width 27 height 27
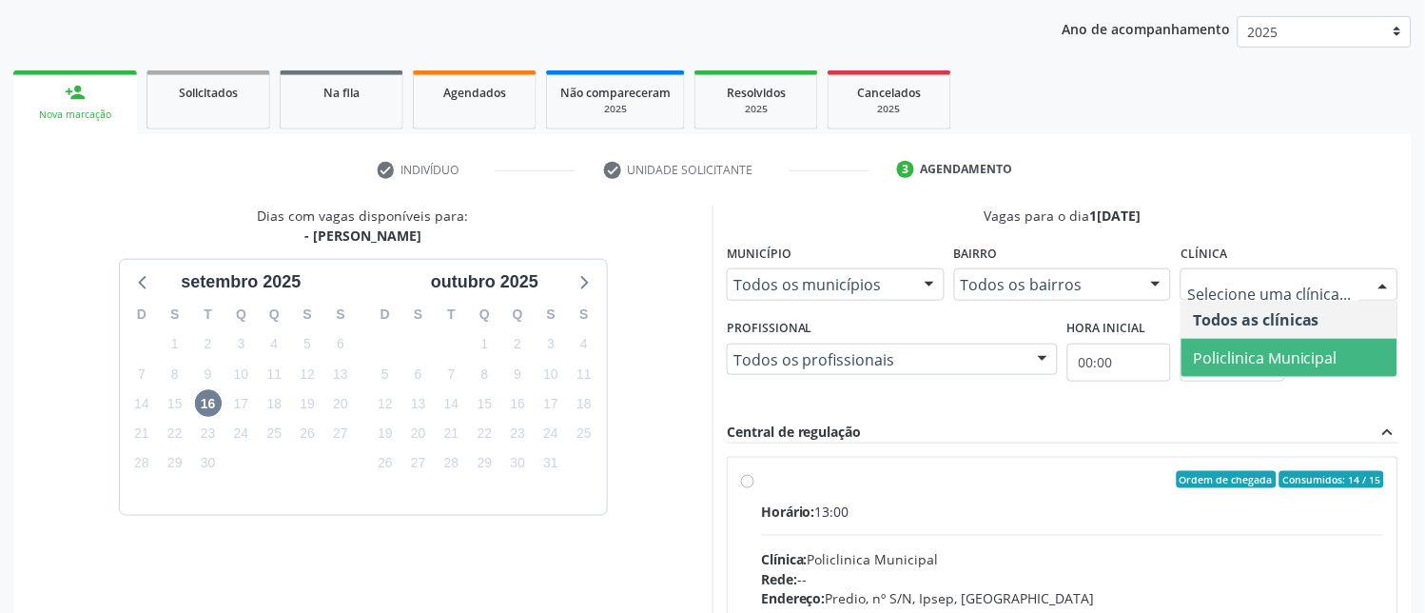
click at [1220, 348] on span "Policlinica Municipal" at bounding box center [1265, 357] width 145 height 21
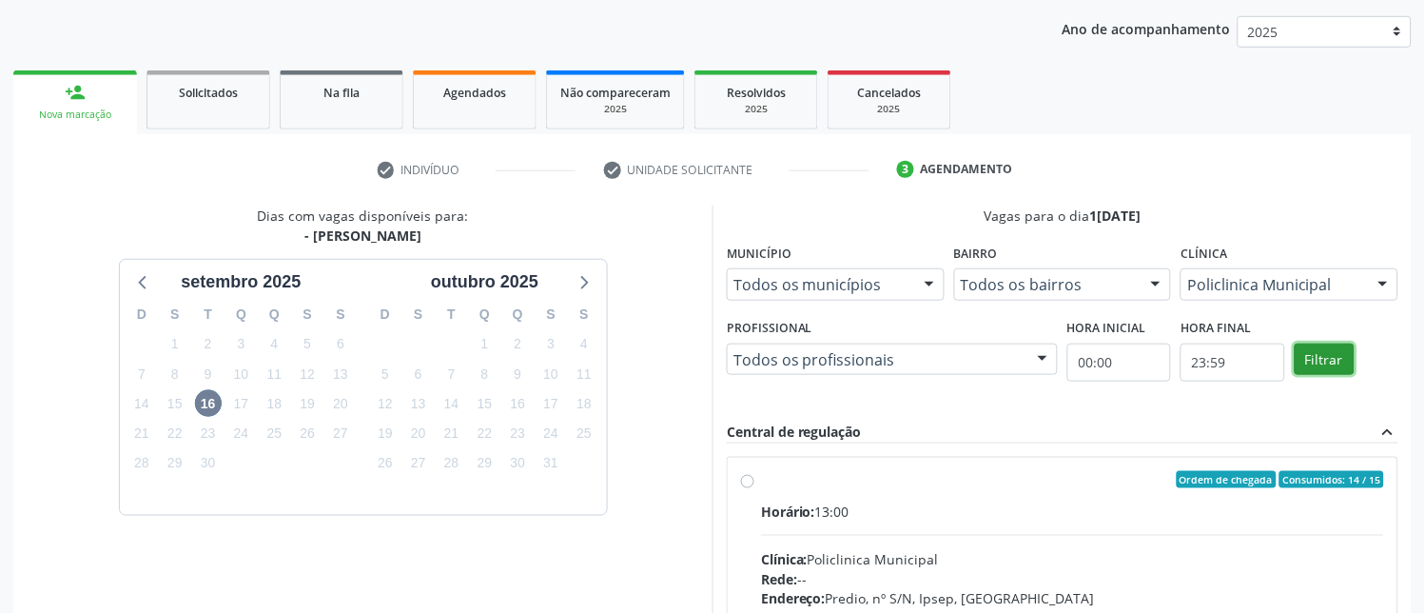
click at [1313, 359] on button "Filtrar" at bounding box center [1325, 359] width 60 height 32
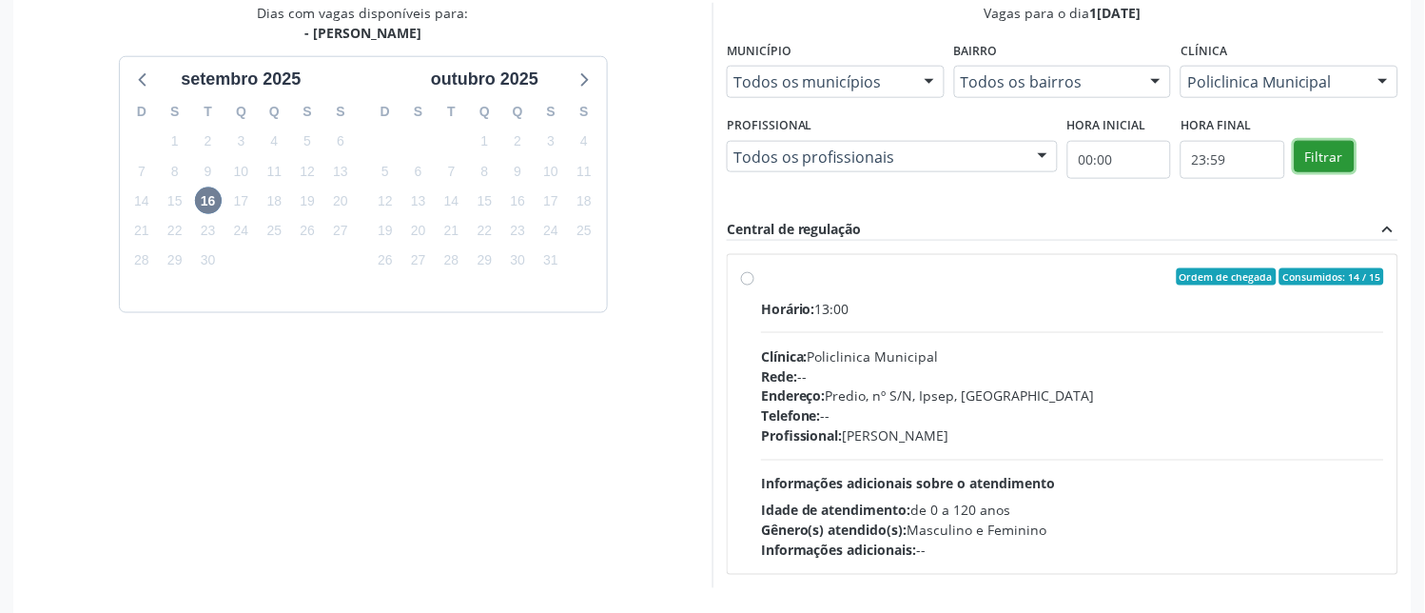
scroll to position [425, 0]
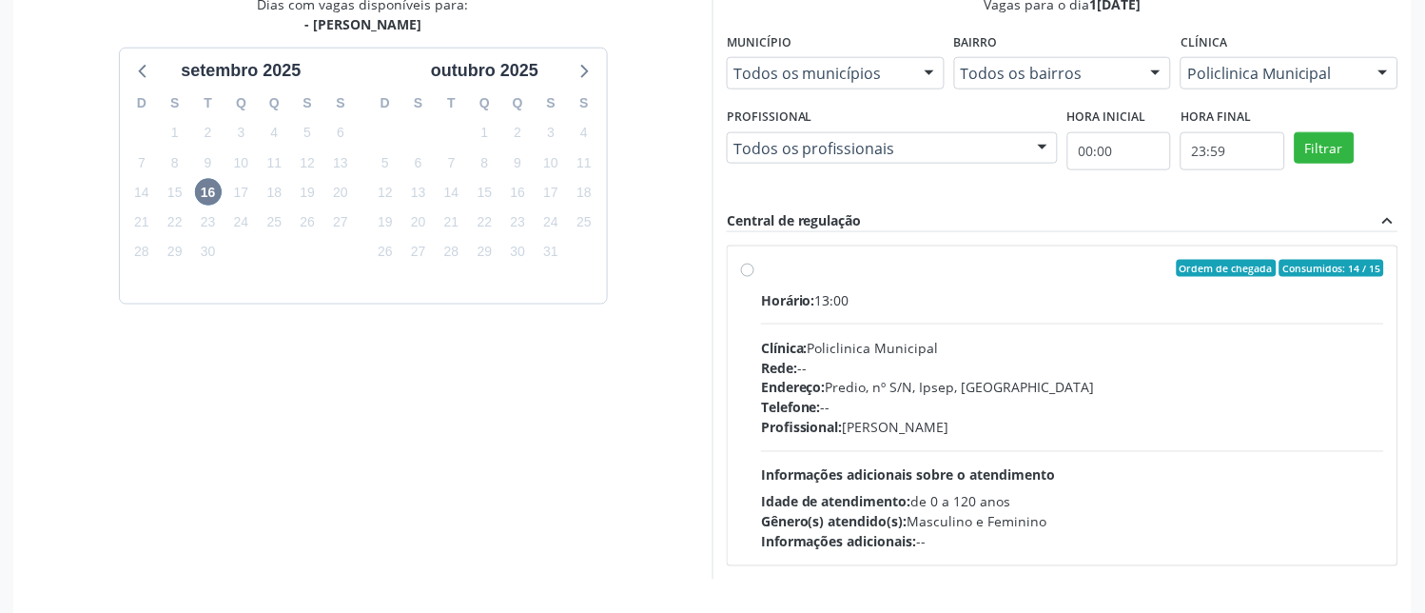
click at [761, 264] on label "Ordem de chegada Consumidos: 14 / 15 Horário: 13:00 Clínica: Policlinica Munici…" at bounding box center [1072, 406] width 623 height 292
click at [750, 264] on input "Ordem de chegada Consumidos: 14 / 15 Horário: 13:00 Clínica: Policlinica Munici…" at bounding box center [747, 268] width 13 height 17
radio input "true"
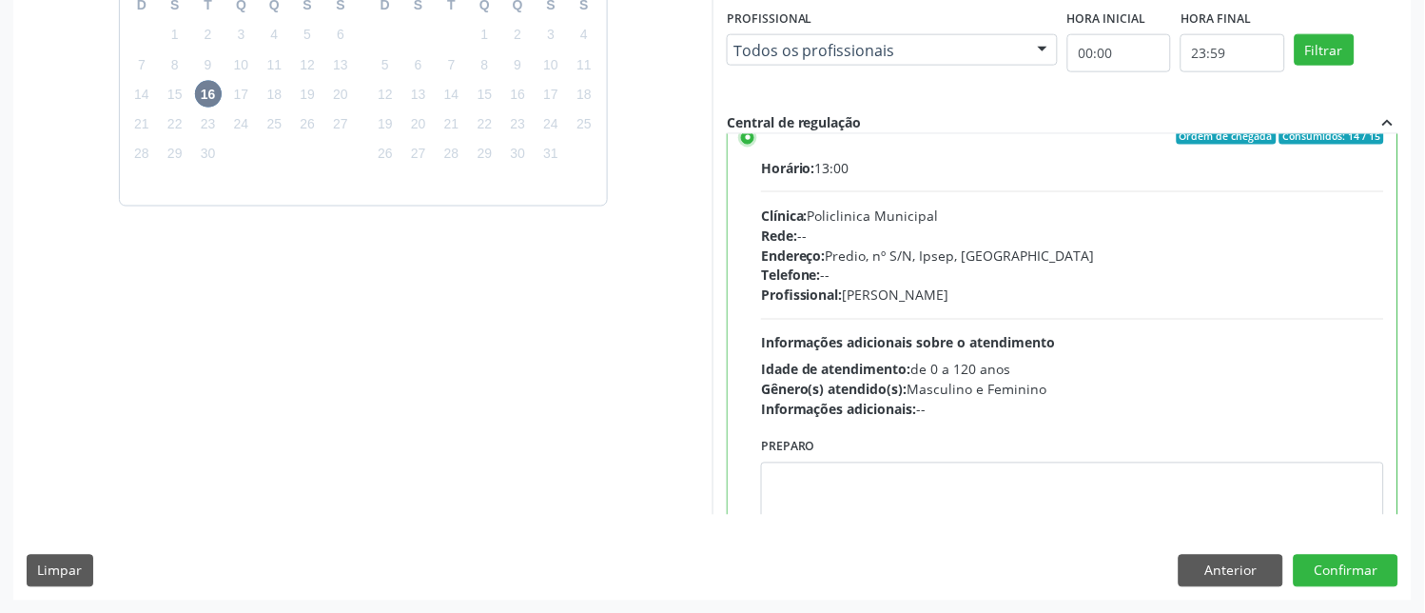
scroll to position [93, 0]
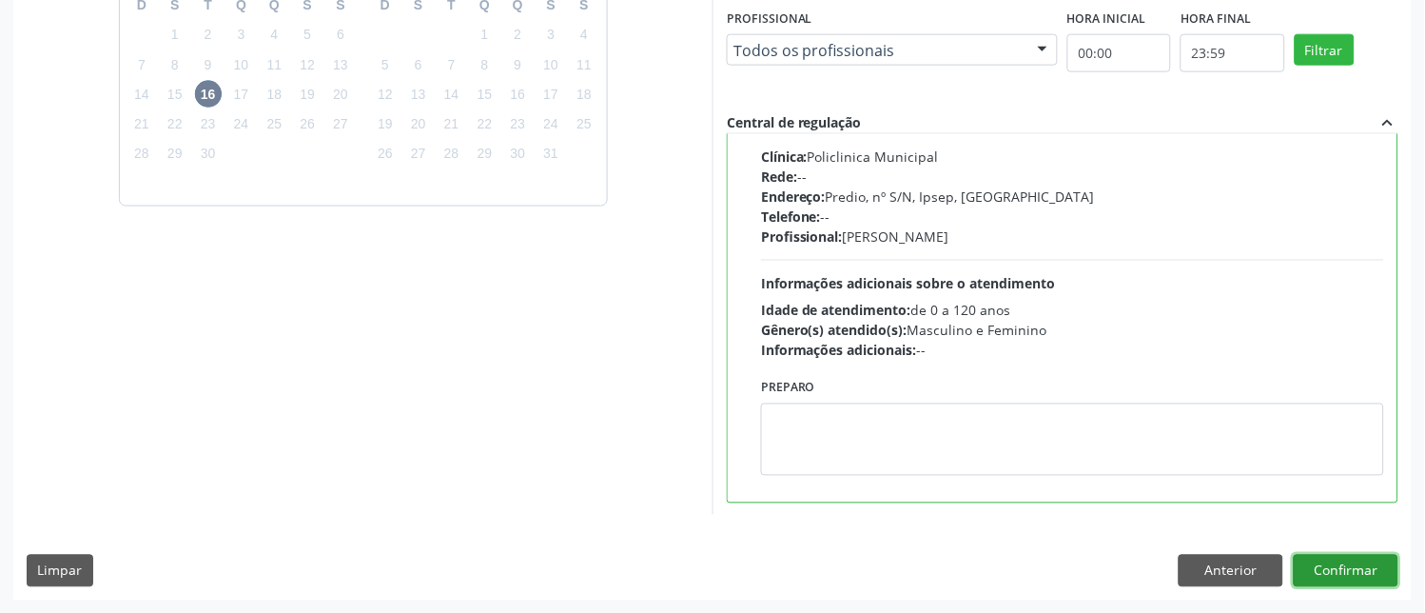
click at [1344, 566] on button "Confirmar" at bounding box center [1346, 571] width 105 height 32
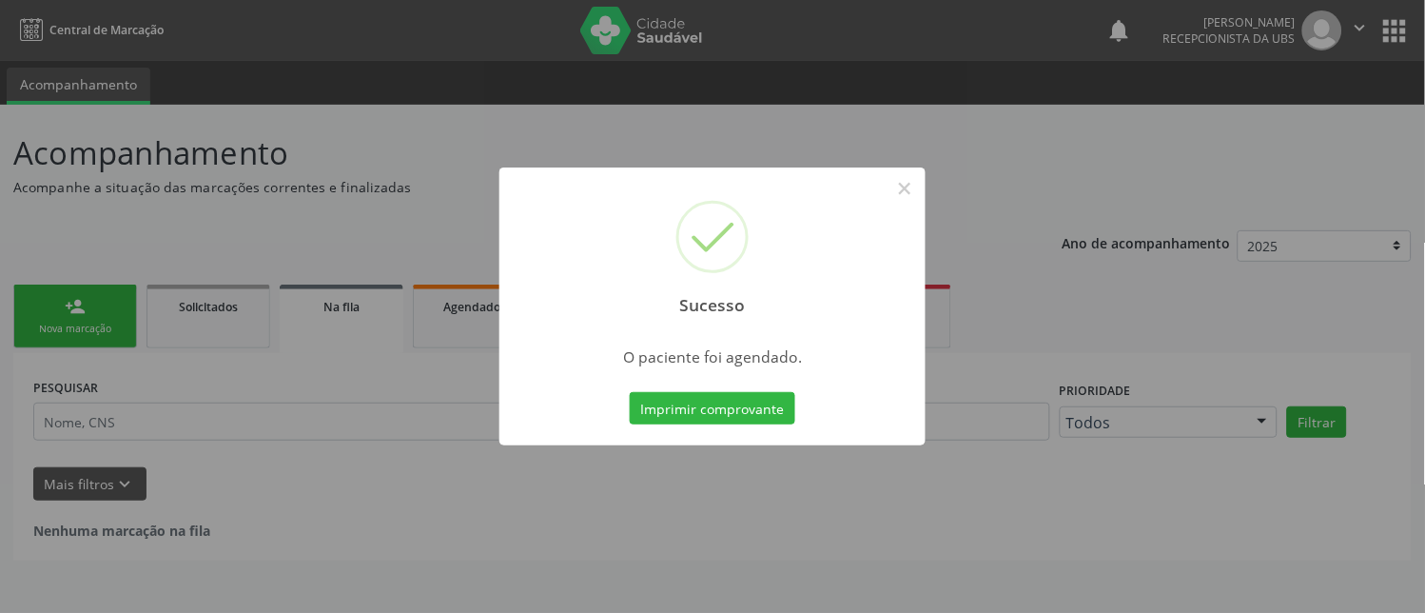
scroll to position [0, 0]
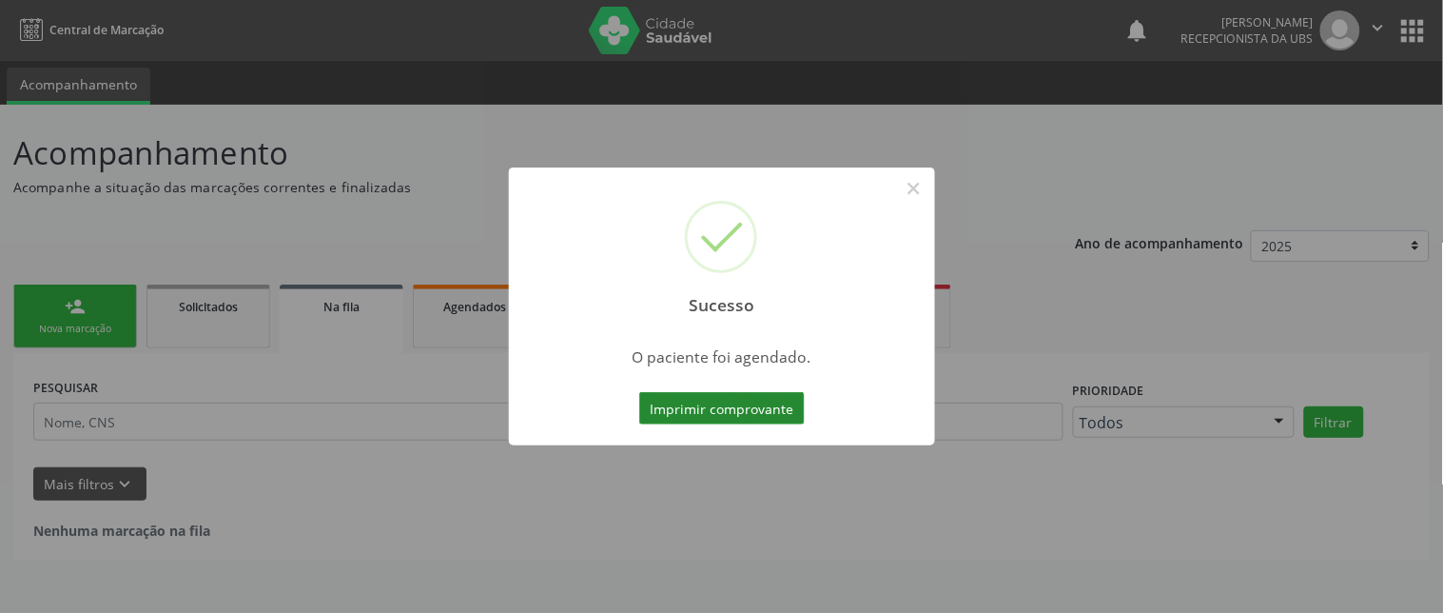
click at [689, 409] on button "Imprimir comprovante" at bounding box center [722, 408] width 166 height 32
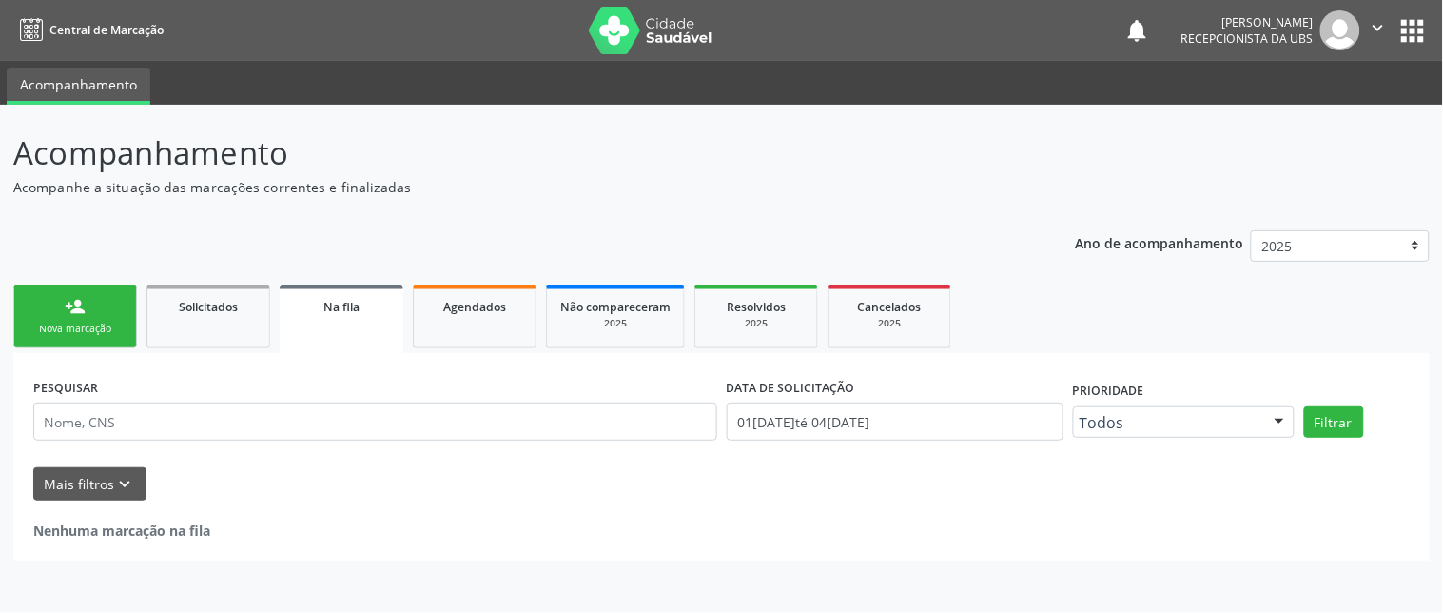
click at [88, 327] on div "Nova marcação" at bounding box center [75, 329] width 95 height 14
click at [87, 327] on div "Nova marcação" at bounding box center [75, 329] width 95 height 14
click at [89, 327] on div "Nova marcação" at bounding box center [75, 329] width 95 height 14
click at [92, 329] on div "Nova marcação" at bounding box center [75, 329] width 95 height 14
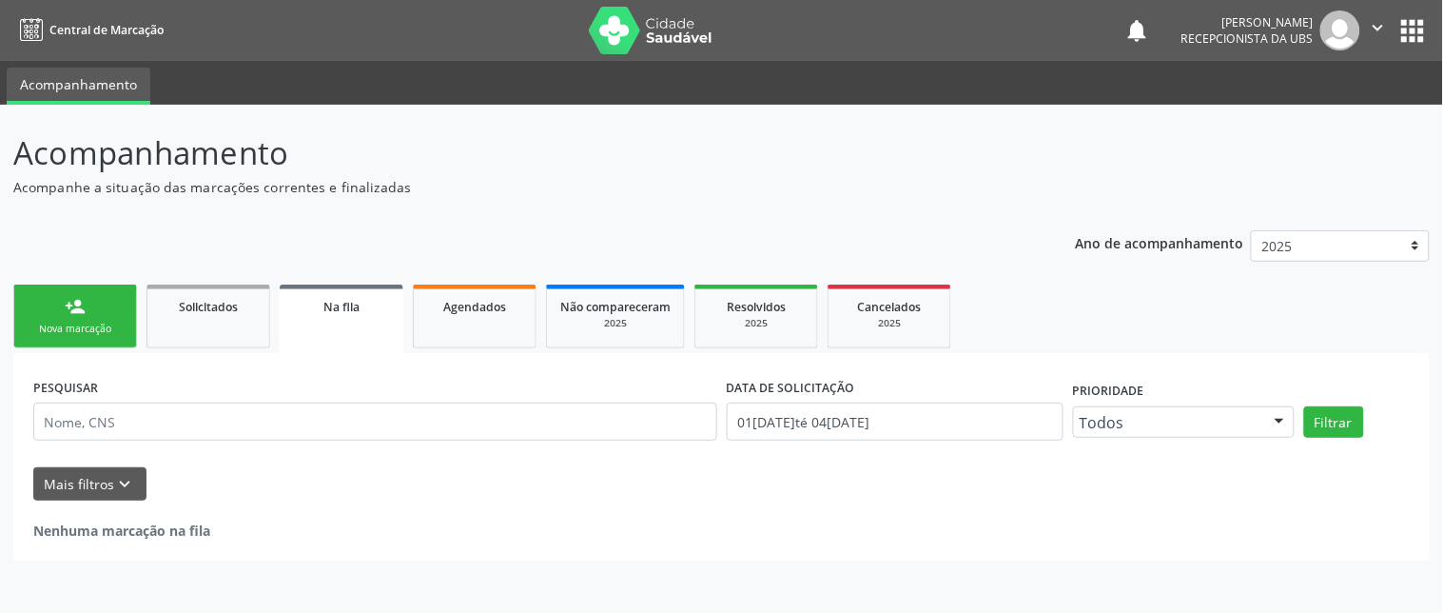
click at [93, 329] on div "Nova marcação" at bounding box center [75, 329] width 95 height 14
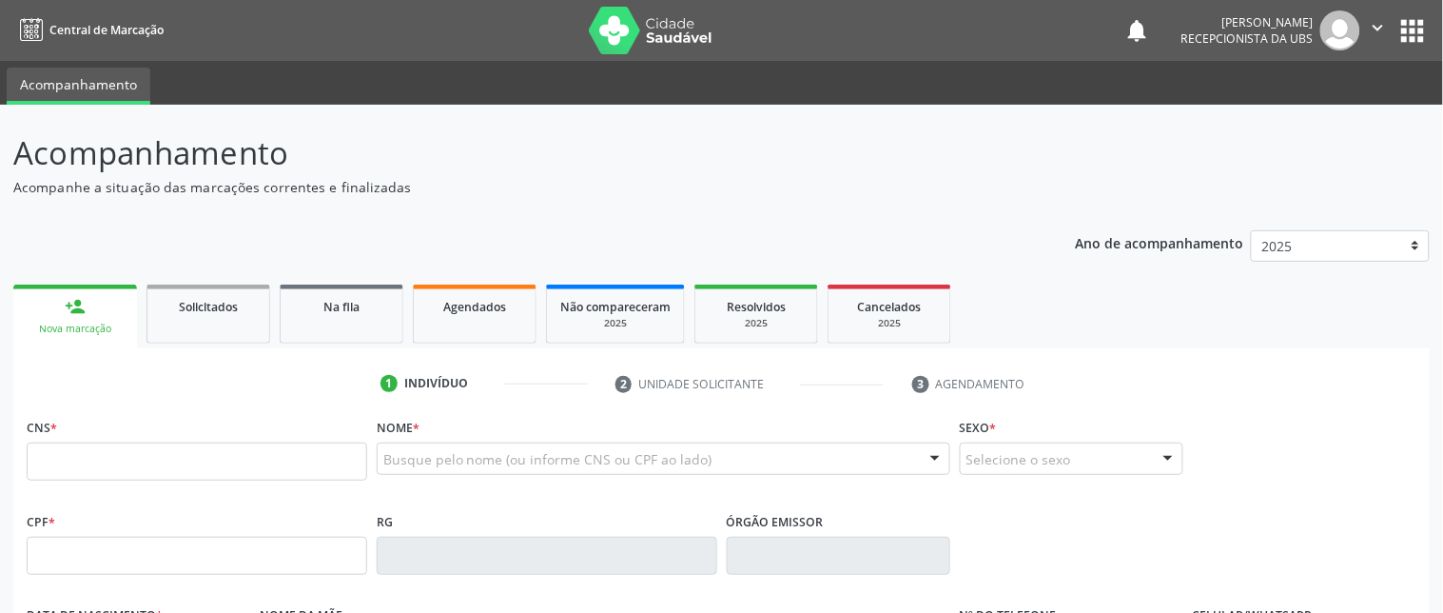
click at [93, 329] on div "Nova marcação" at bounding box center [75, 329] width 97 height 14
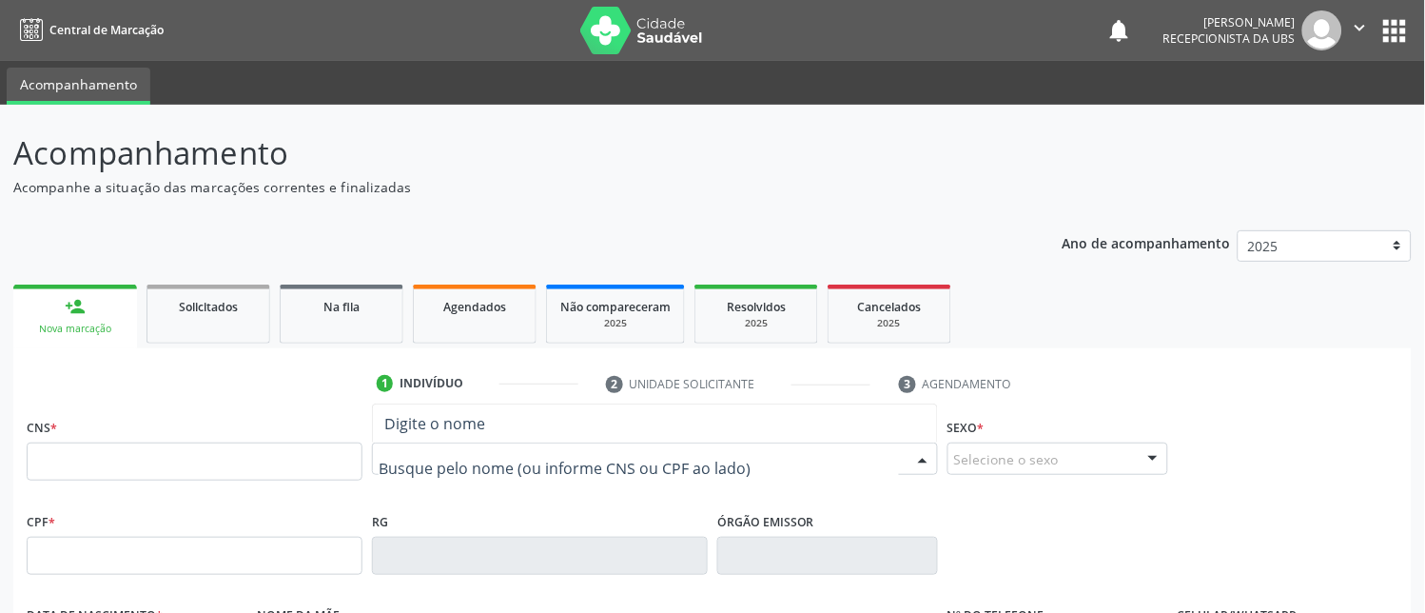
click at [413, 455] on input "text" at bounding box center [639, 468] width 520 height 38
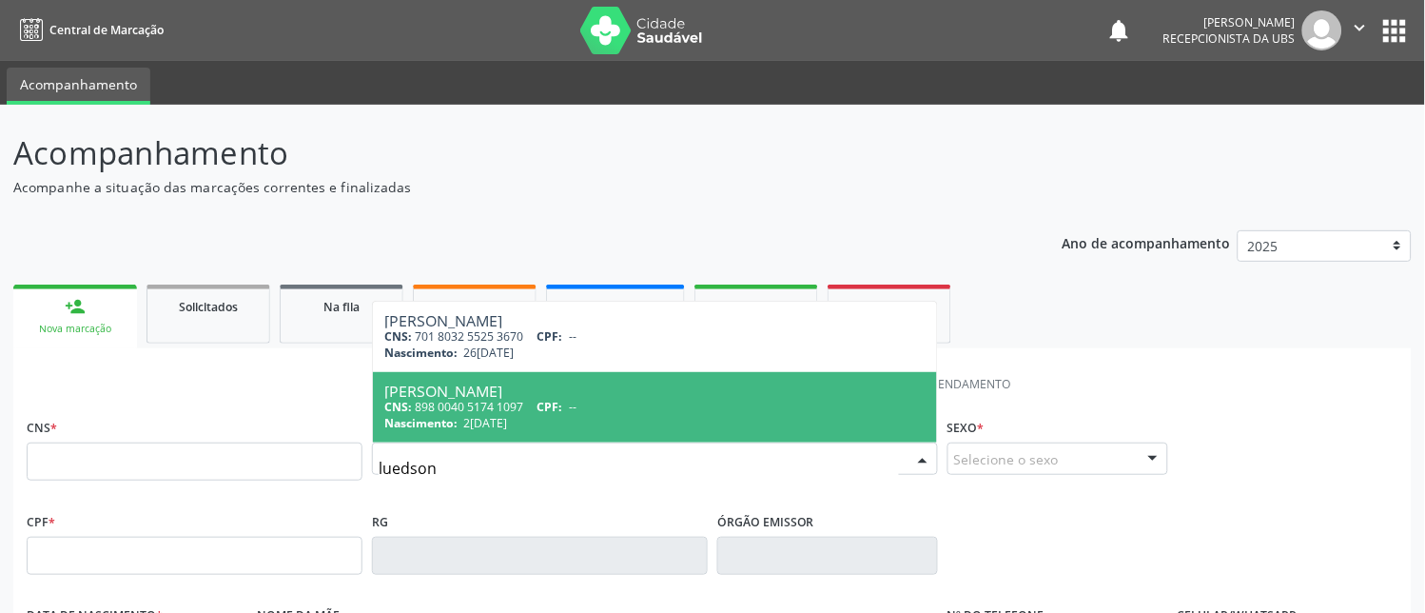
scroll to position [106, 0]
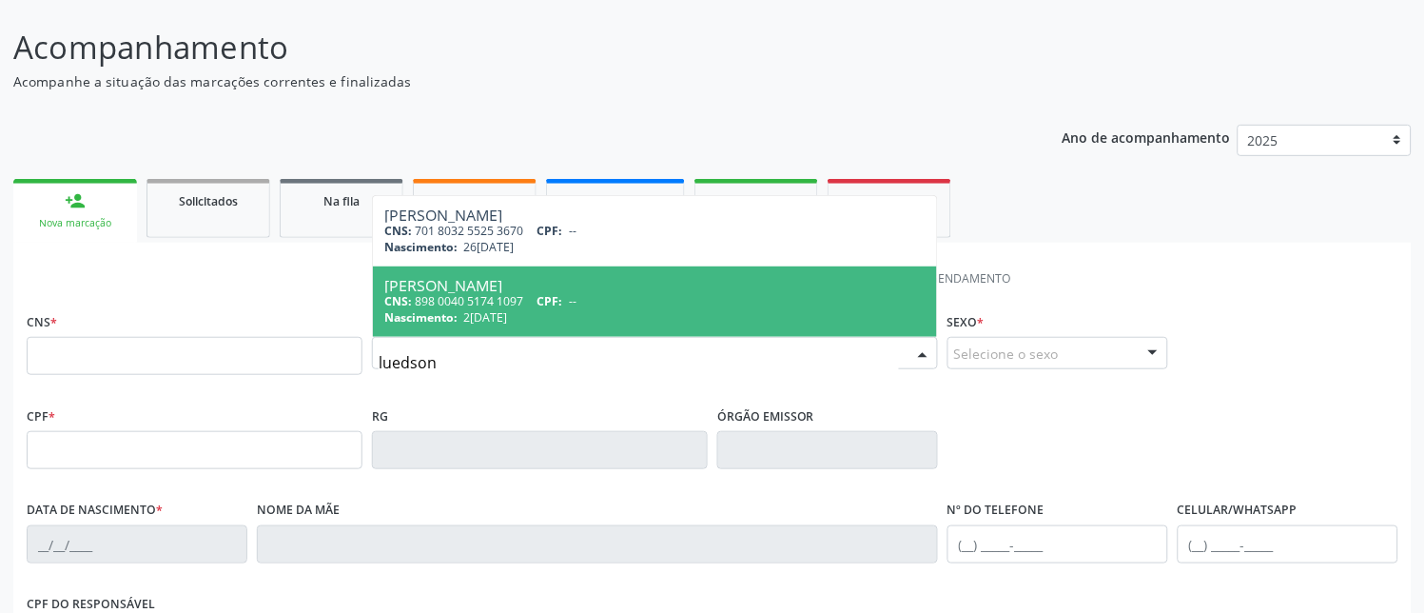
click at [495, 361] on input "luedson" at bounding box center [639, 362] width 520 height 38
type input "luedson [PERSON_NAME]"
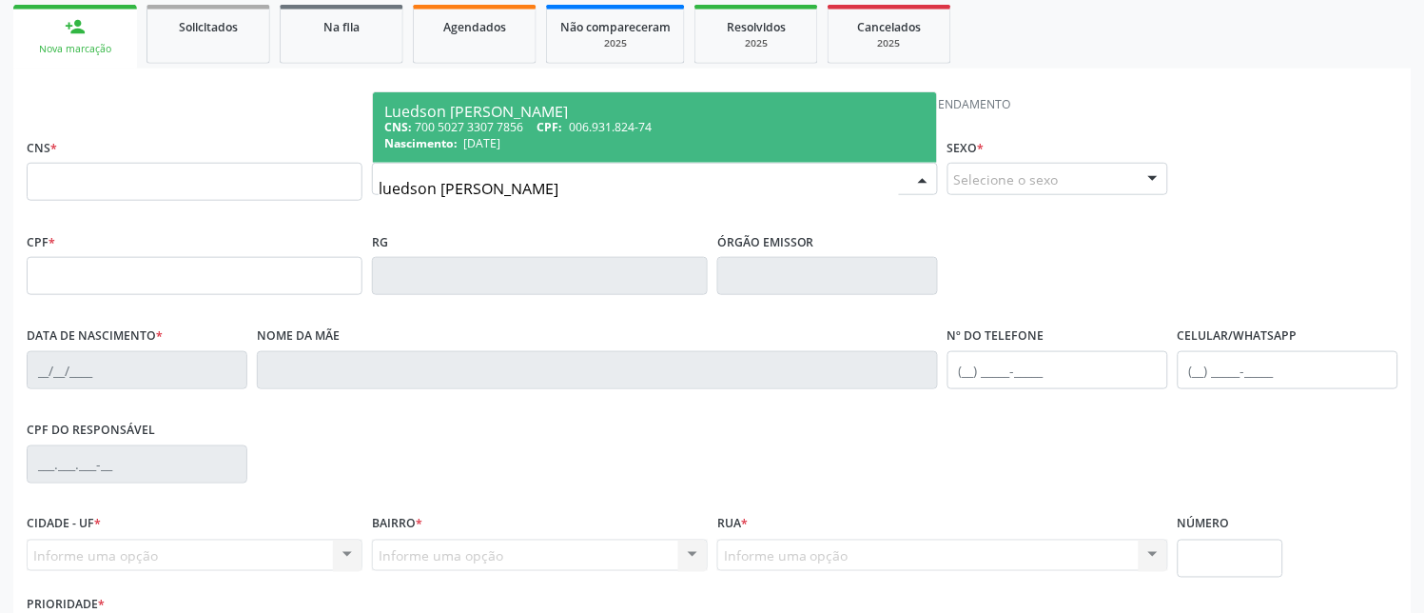
scroll to position [317, 0]
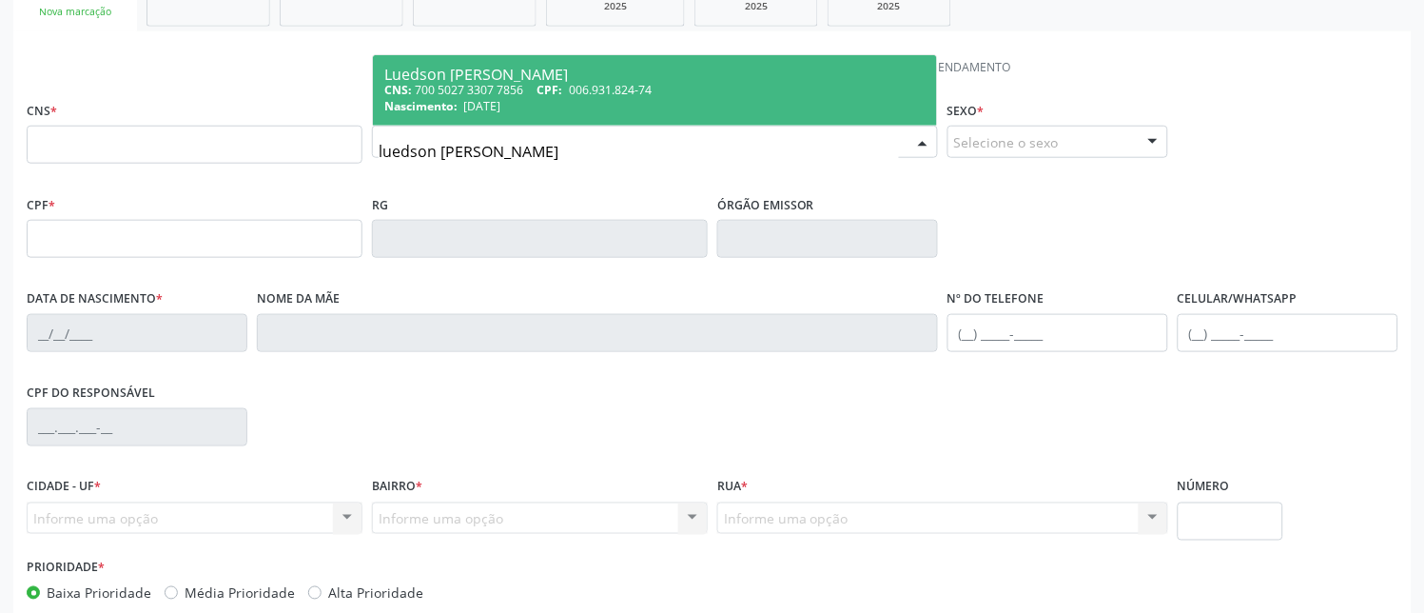
click at [706, 83] on div "CNS: 700 5027 3307 7856 CPF: 006.931.824-74" at bounding box center [654, 90] width 541 height 16
click at [705, 83] on div "1 Indivíduo 2 Unidade solicitante 3 Agendamento CNS * Nome * [PERSON_NAME] CNS:…" at bounding box center [712, 376] width 1398 height 650
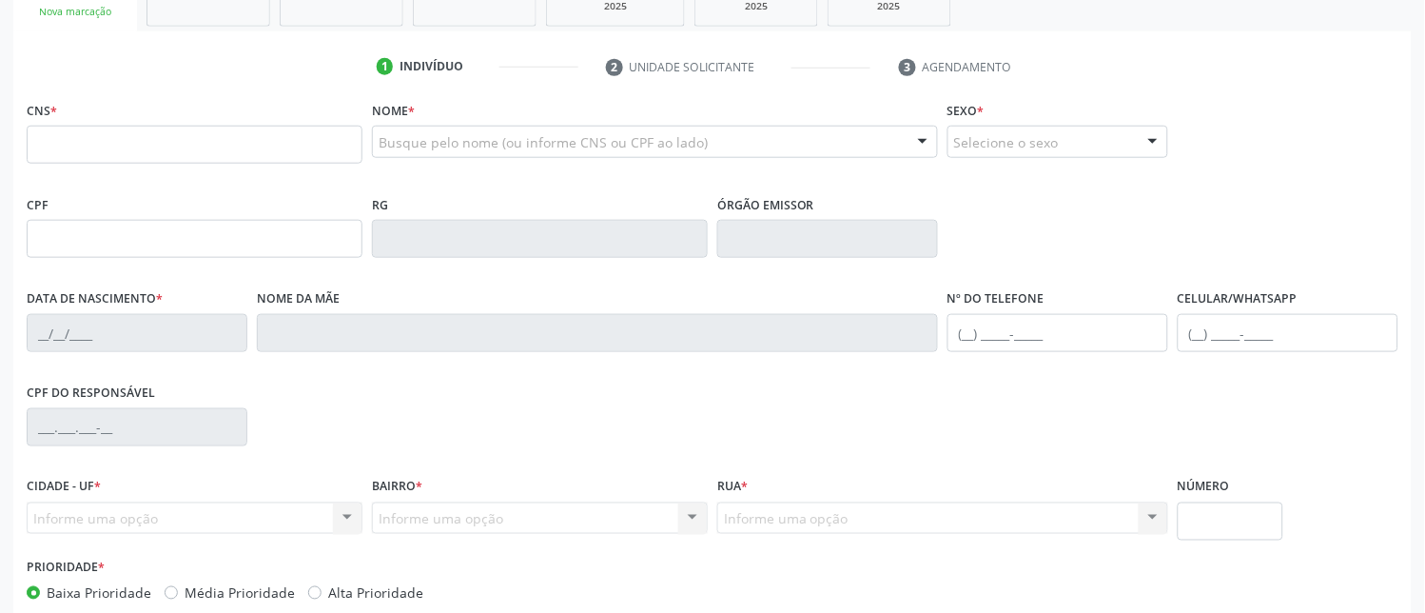
type input "700 5027 3307 7856"
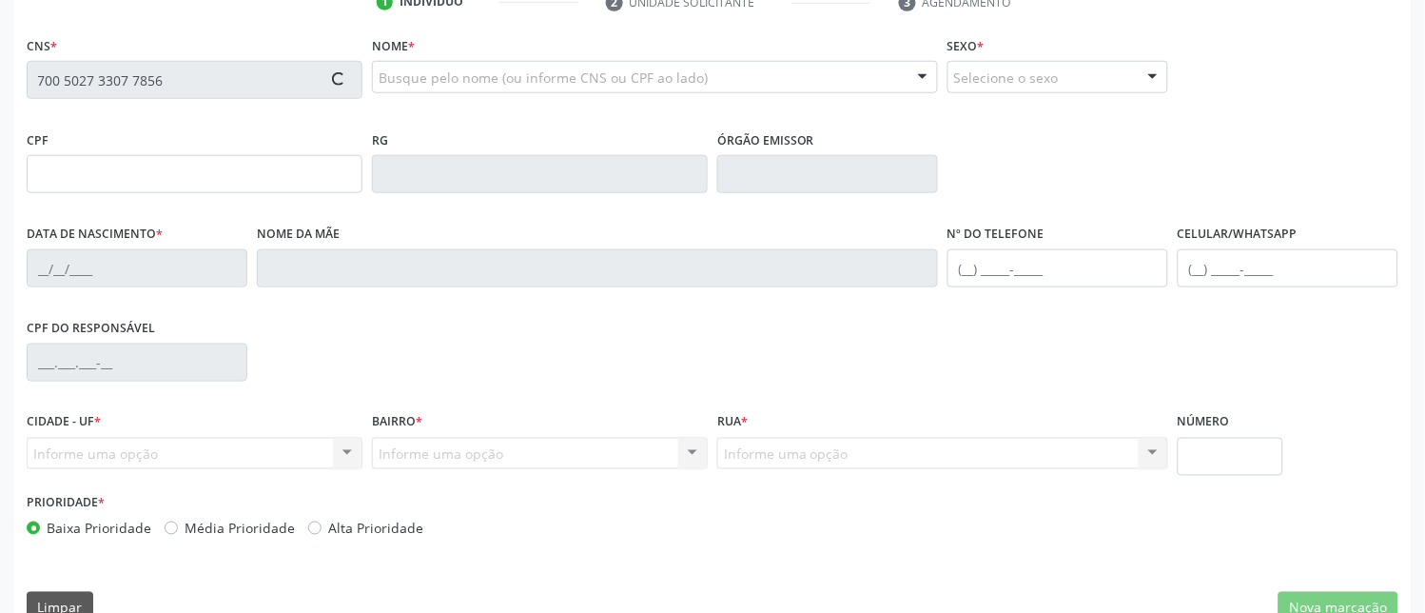
scroll to position [417, 0]
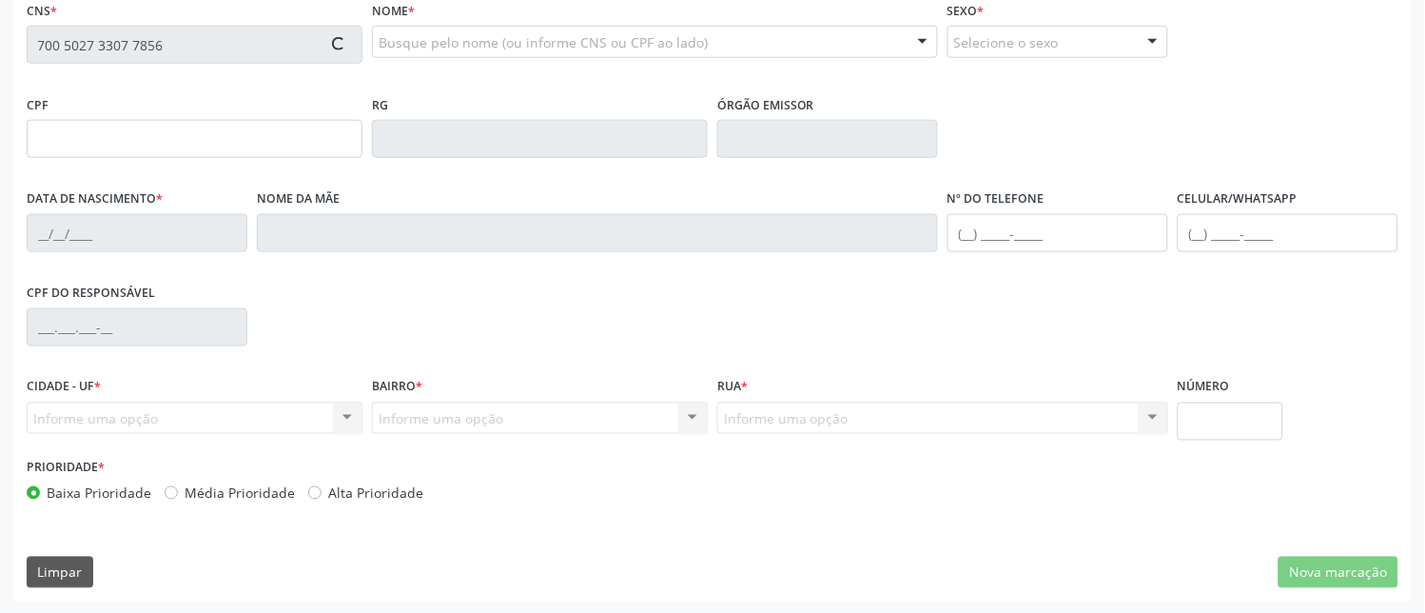
type input "006.931.824-74"
type input "[DATE]"
type input "[PERSON_NAME]"
type input "[PHONE_NUMBER]"
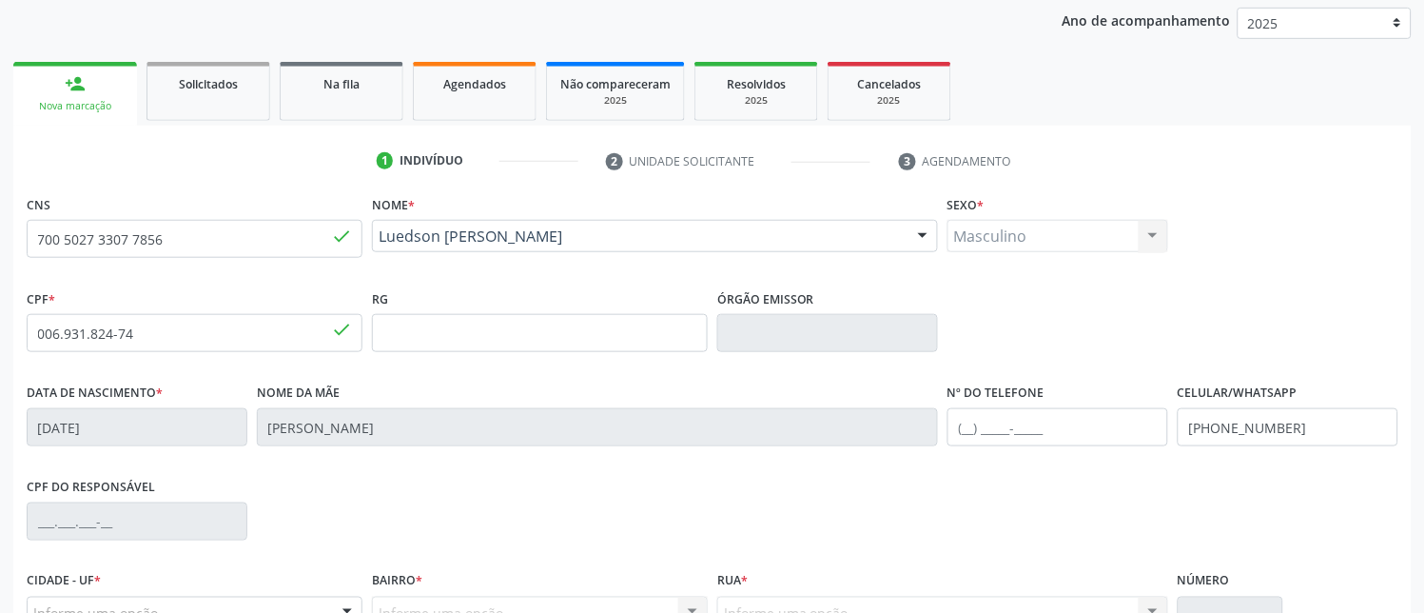
scroll to position [0, 0]
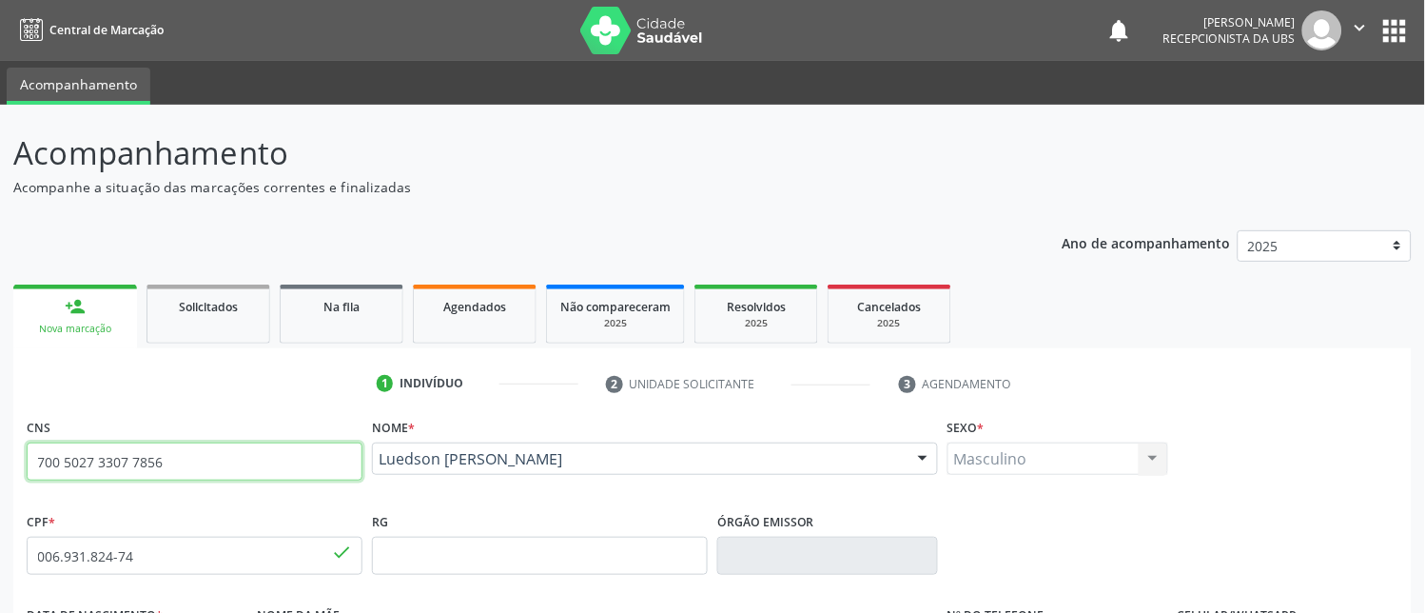
click at [222, 469] on input "700 5027 3307 7856" at bounding box center [195, 461] width 336 height 38
type input "7"
